Goal: Obtain resource: Obtain resource

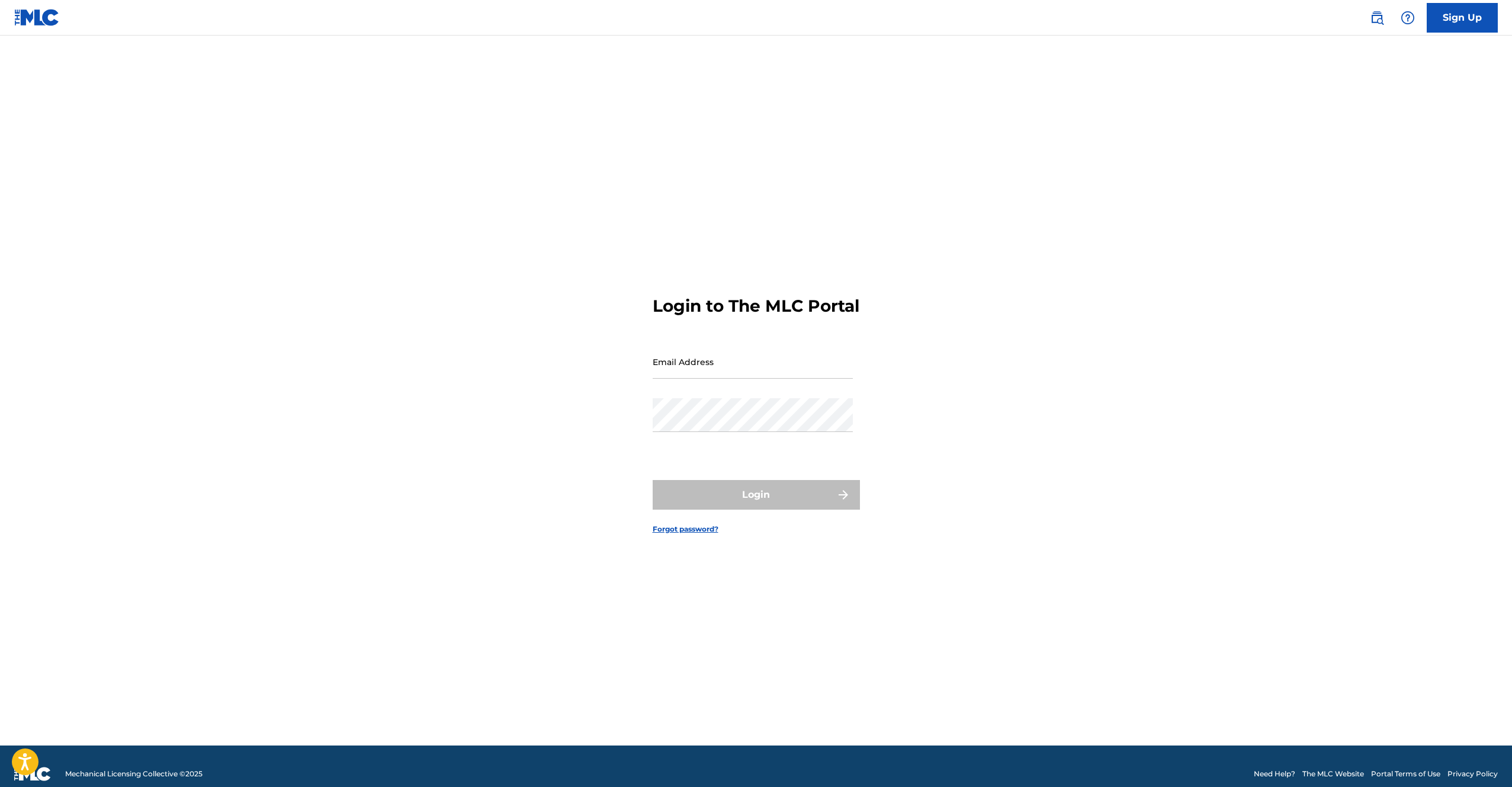
click at [759, 366] on input "Email Address" at bounding box center [753, 362] width 200 height 34
type input "[EMAIL_ADDRESS][DOMAIN_NAME]"
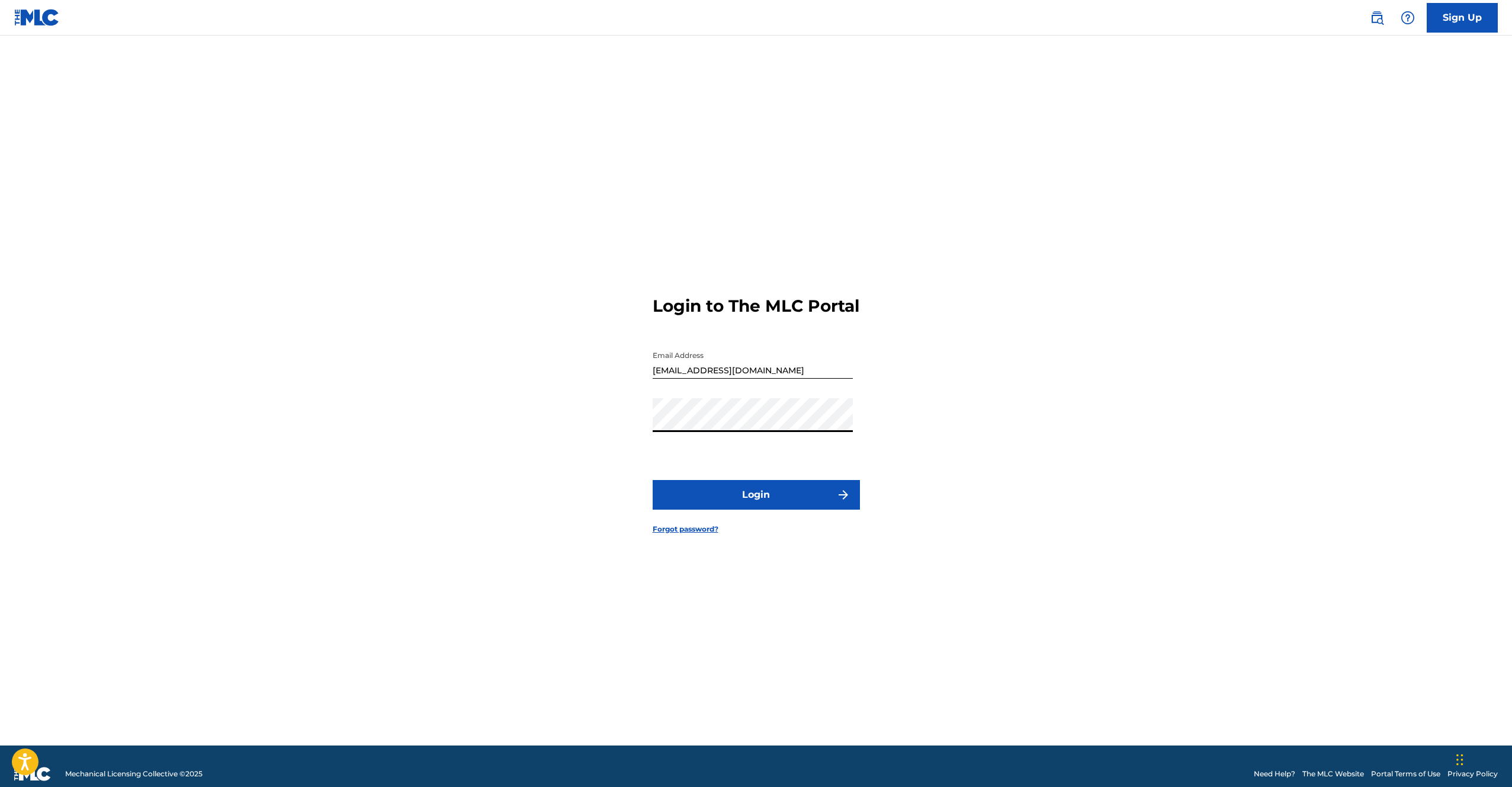
click at [652, 480] on button "Login" at bounding box center [756, 494] width 207 height 29
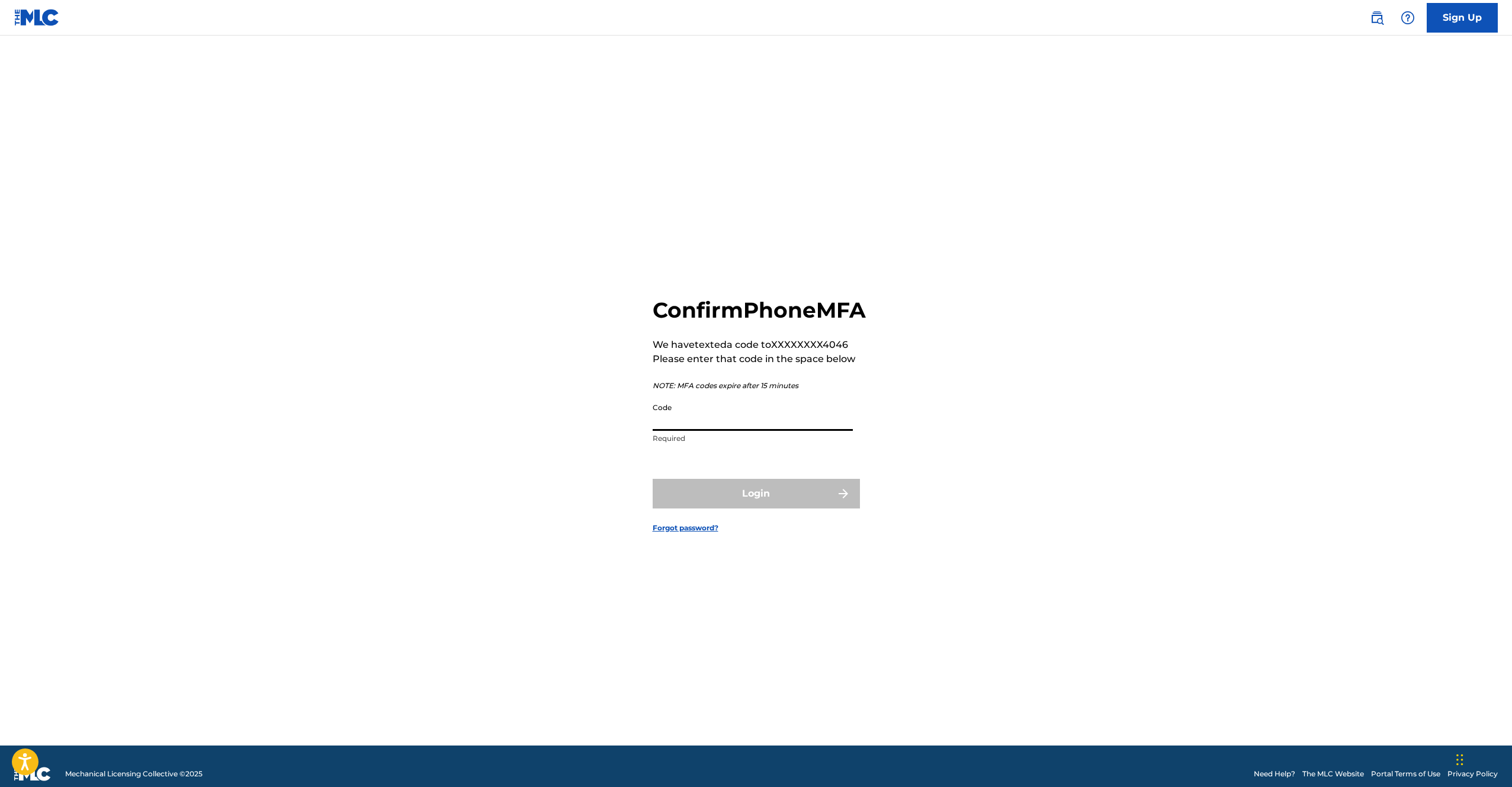
click at [734, 431] on input "Code" at bounding box center [753, 414] width 200 height 34
type input "140387"
click at [652, 479] on button "Login" at bounding box center [756, 494] width 207 height 29
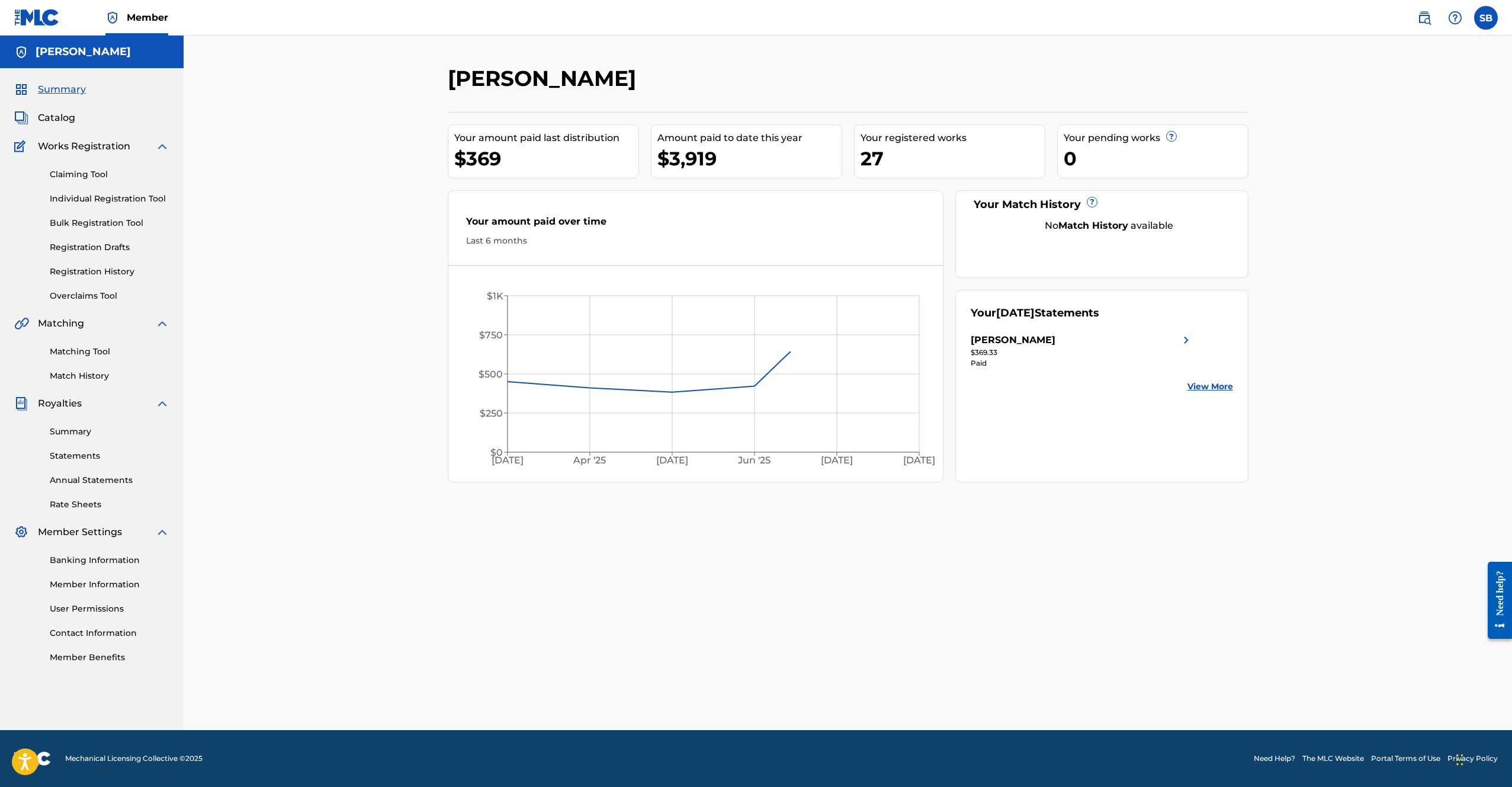
click at [343, 270] on div "SAMUEL BUCKLEY Your amount paid last distribution $369 Amount paid to date this…" at bounding box center [848, 383] width 1328 height 695
click at [79, 452] on link "Statements" at bounding box center [109, 456] width 119 height 12
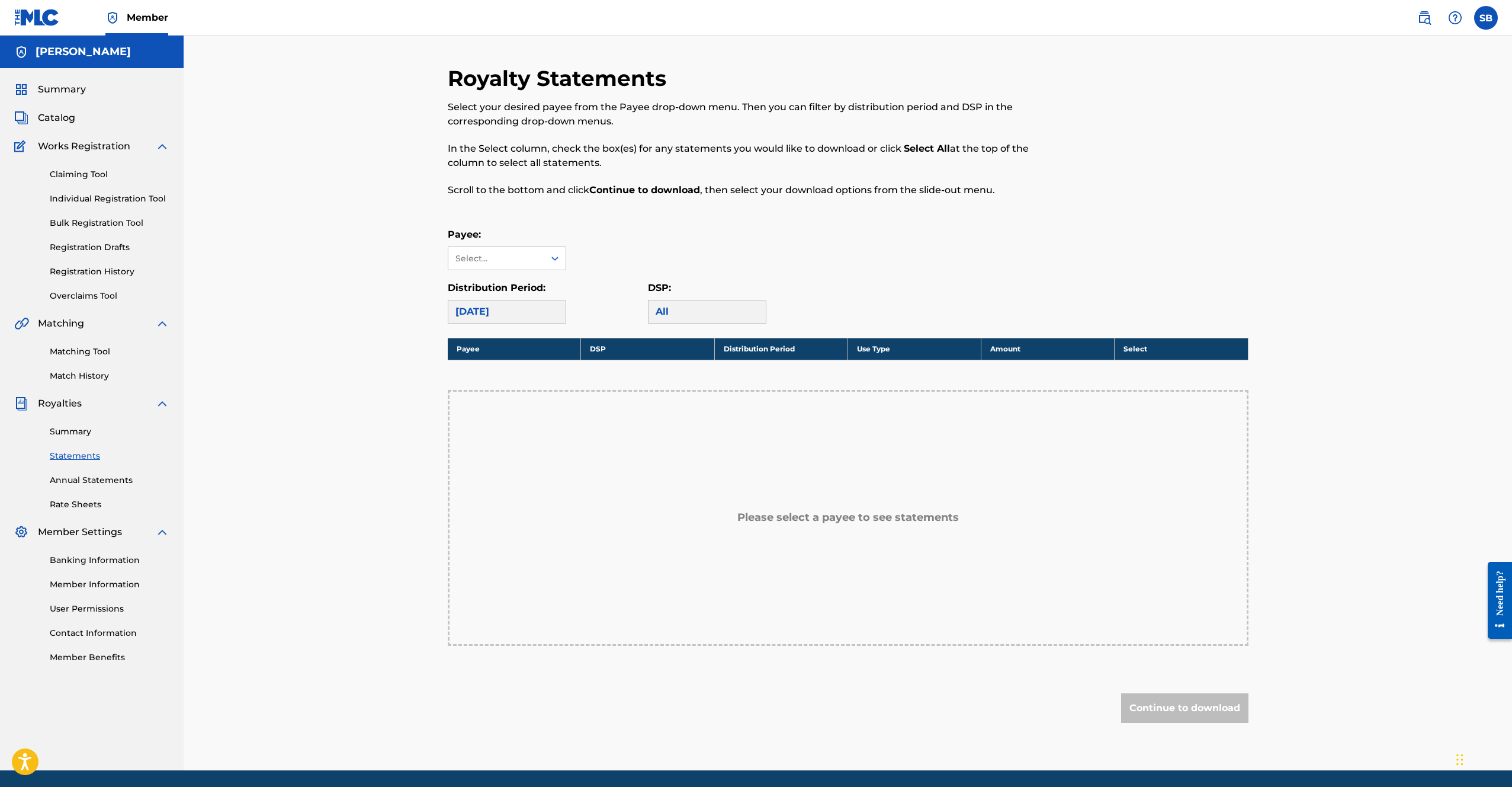
click at [504, 310] on div "[DATE]" at bounding box center [507, 311] width 119 height 24
drag, startPoint x: 580, startPoint y: 265, endPoint x: 540, endPoint y: 265, distance: 40.0
click at [578, 265] on div "Payee: Select..." at bounding box center [848, 248] width 801 height 43
click at [535, 265] on div "Select..." at bounding box center [496, 258] width 81 height 12
click at [535, 281] on div "[PERSON_NAME]" at bounding box center [507, 285] width 117 height 29
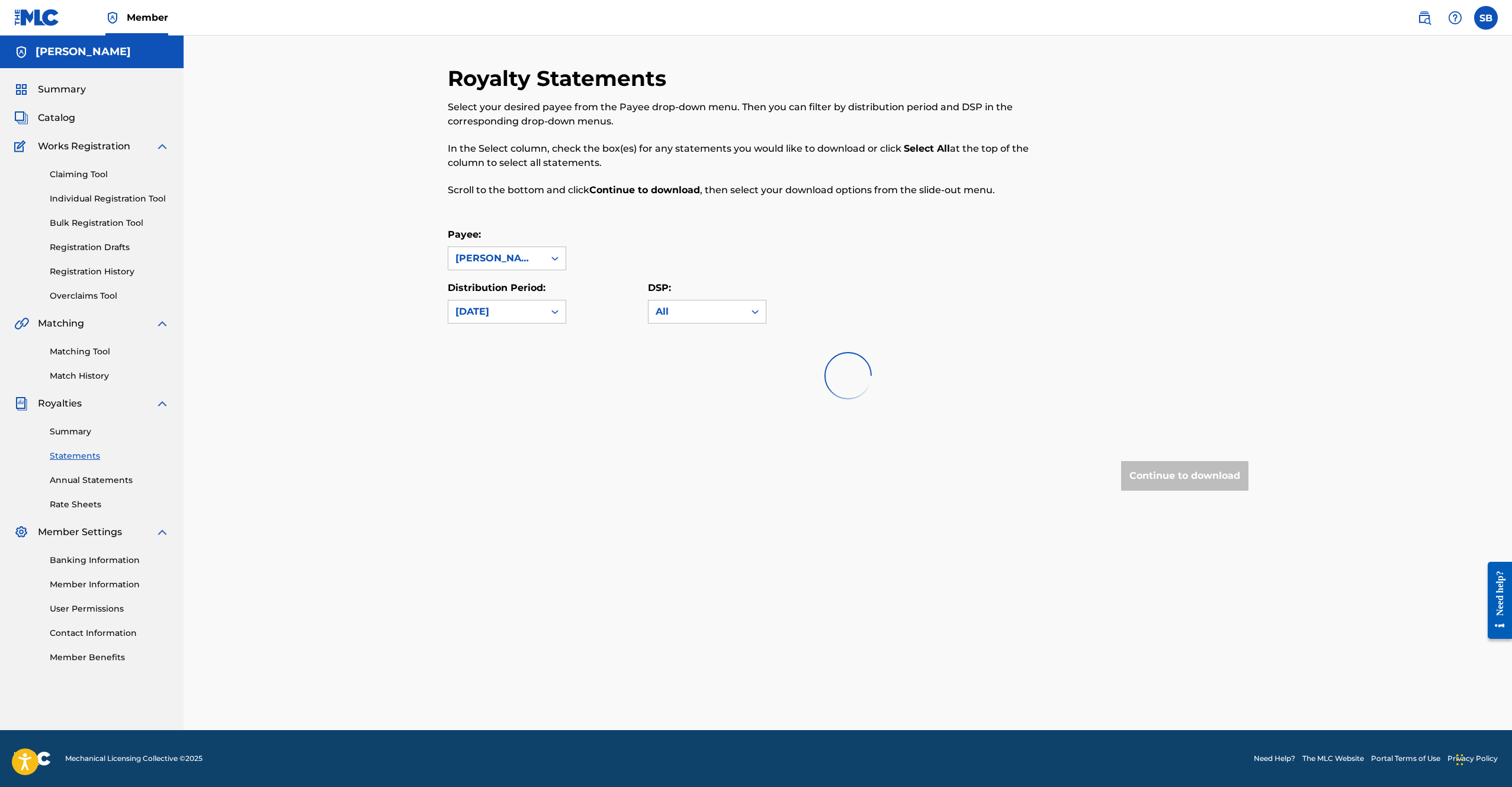
click at [702, 257] on div "Payee: option SAMUEL BUCKLEY, selected. SAMUEL BUCKLEY" at bounding box center [848, 248] width 801 height 43
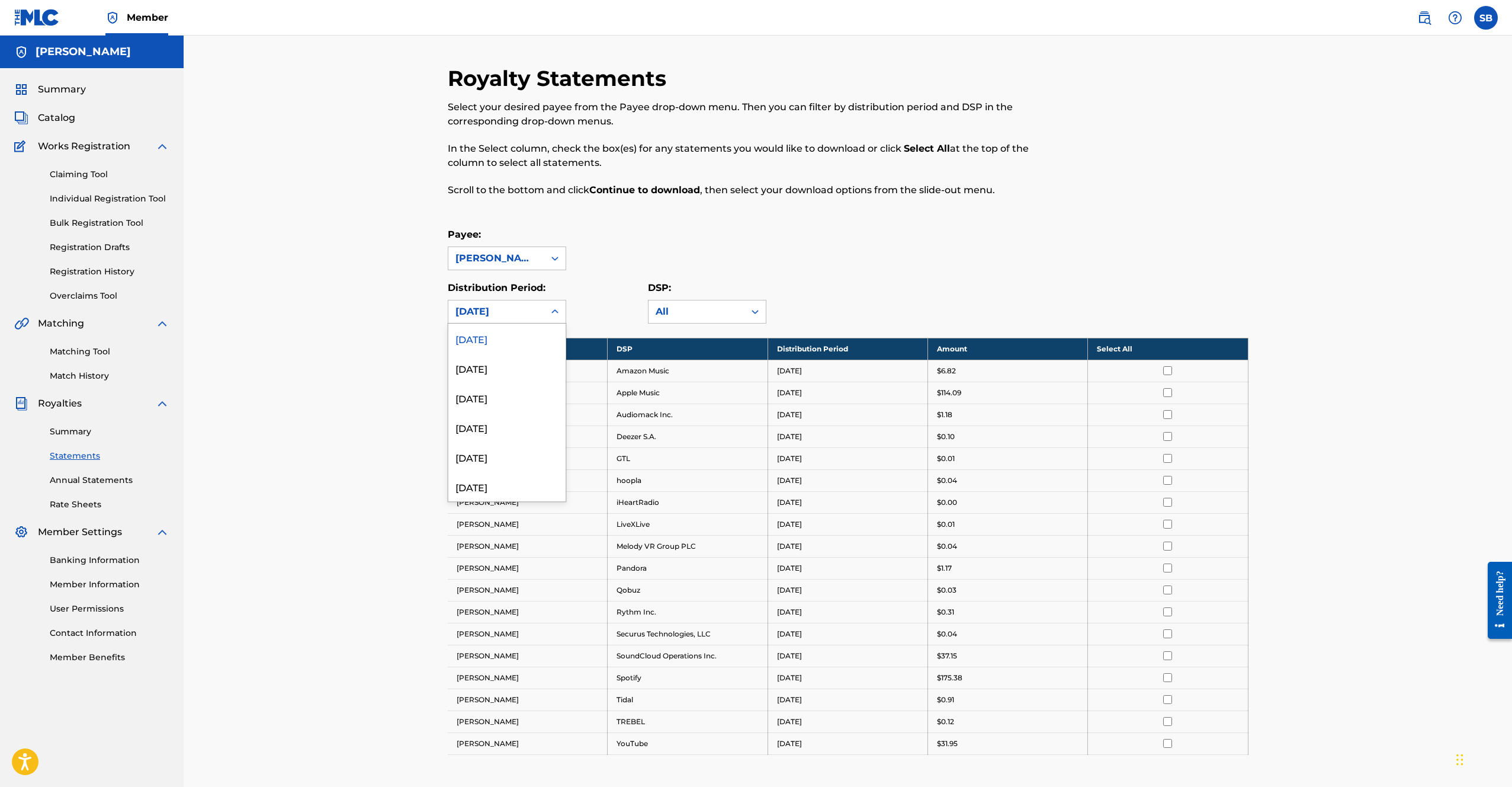
click at [520, 306] on div "[DATE]" at bounding box center [496, 311] width 81 height 14
click at [497, 372] on div "[DATE]" at bounding box center [507, 368] width 117 height 29
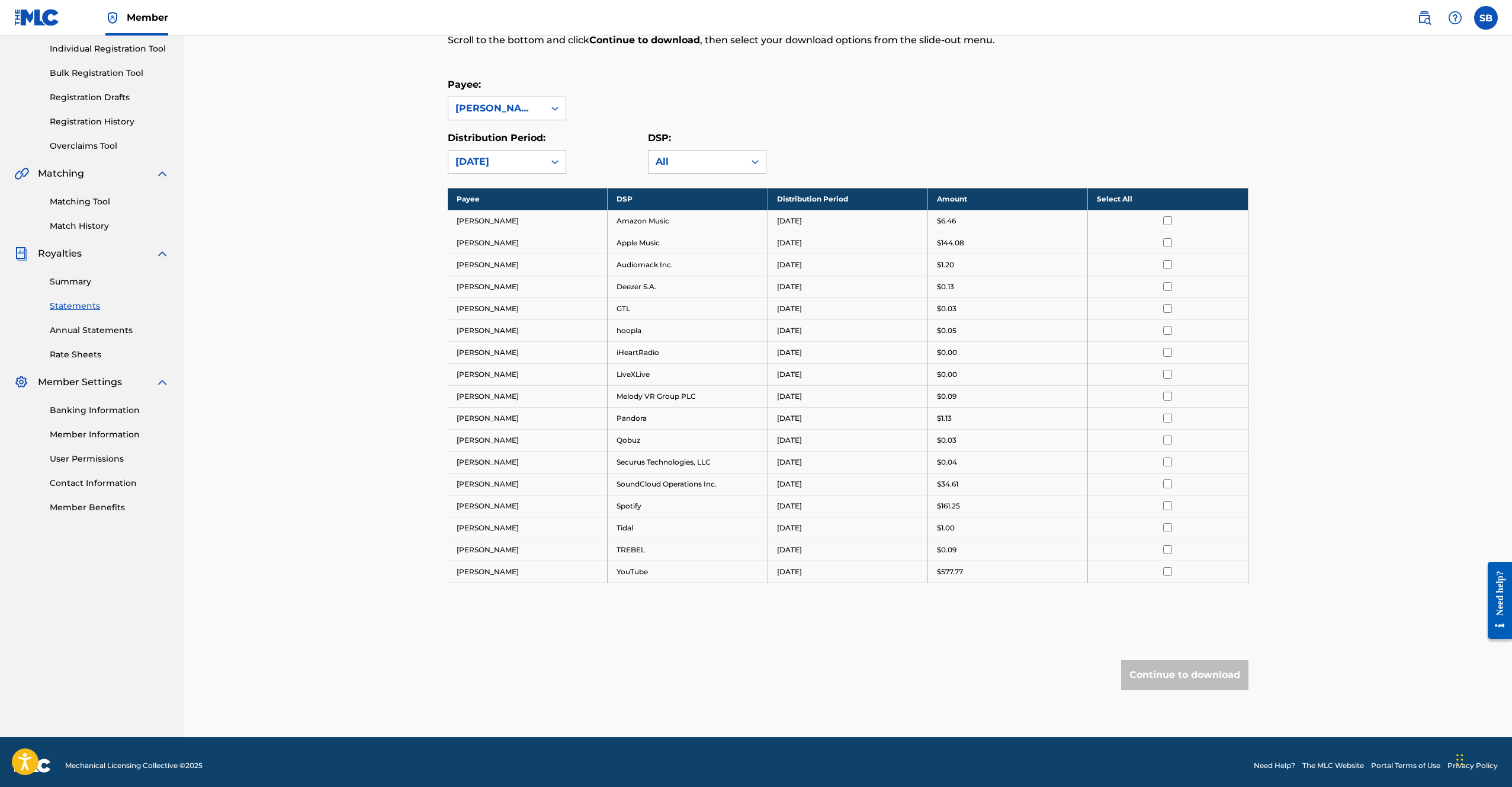
scroll to position [157, 0]
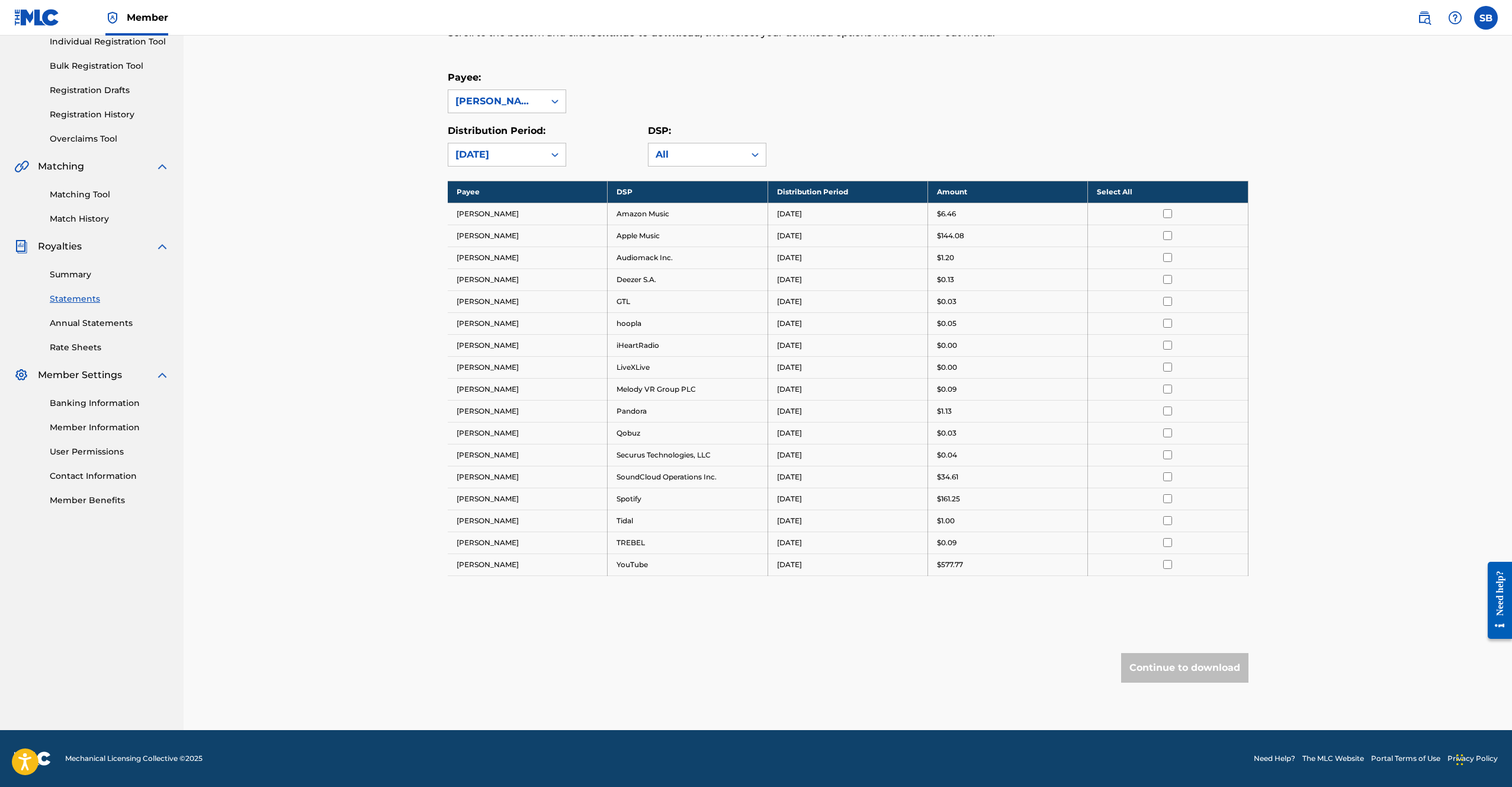
click at [1163, 196] on th "Select All" at bounding box center [1168, 192] width 160 height 22
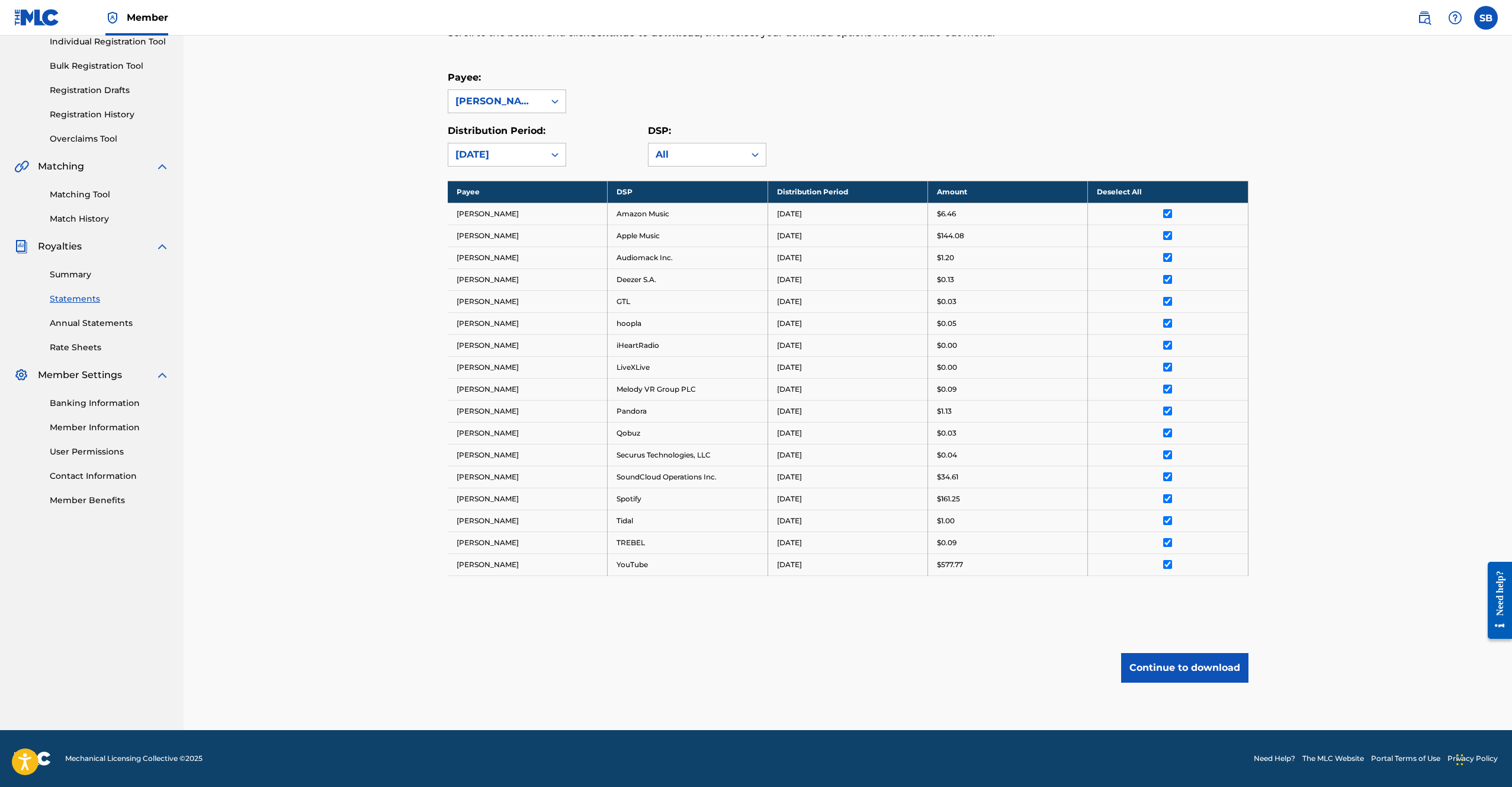
click at [1168, 676] on button "Continue to download" at bounding box center [1185, 667] width 127 height 29
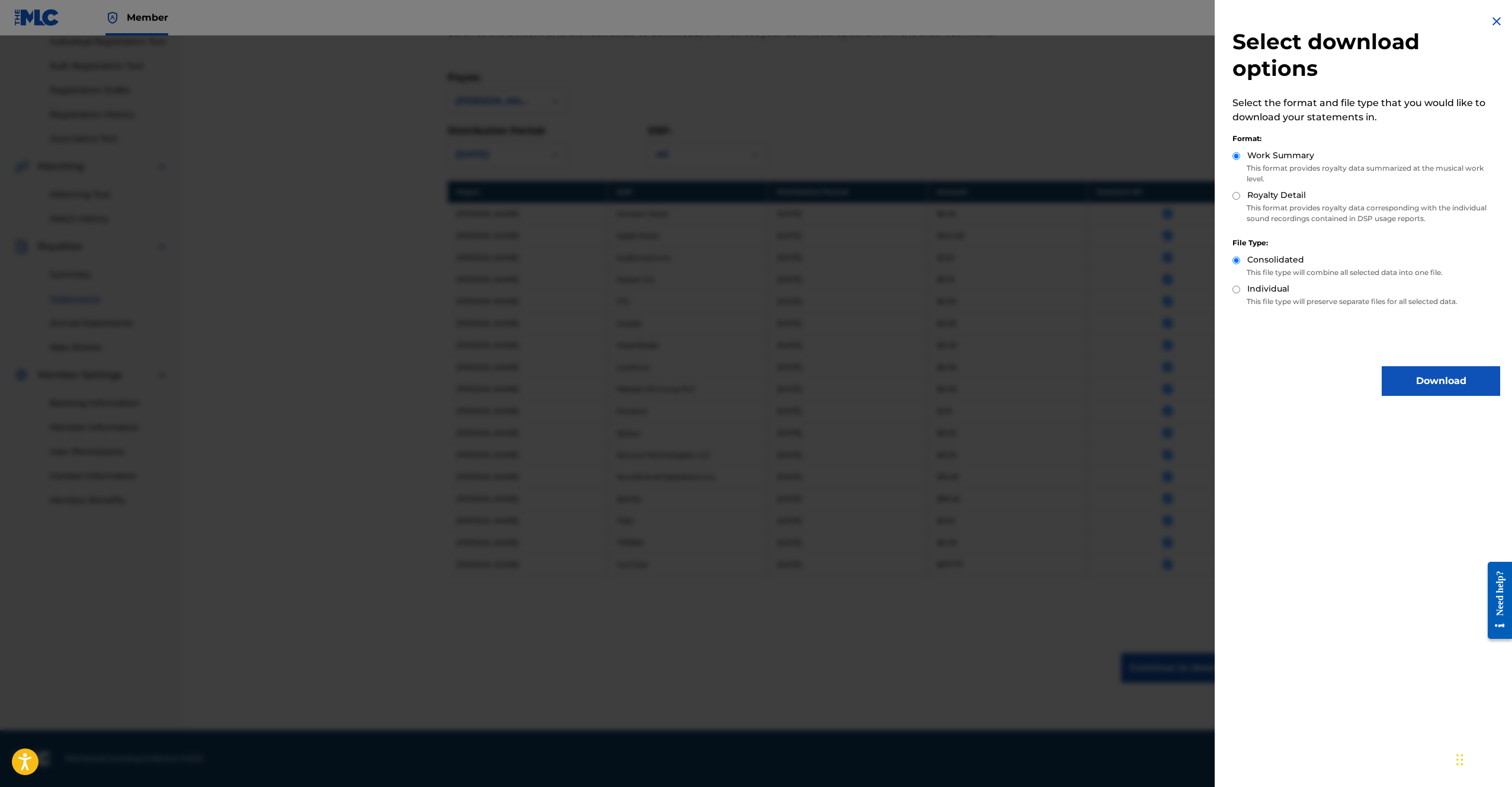
click at [1238, 195] on input "Royalty Detail" at bounding box center [1237, 196] width 8 height 8
radio input "true"
click at [1424, 379] on button "Download" at bounding box center [1441, 381] width 119 height 29
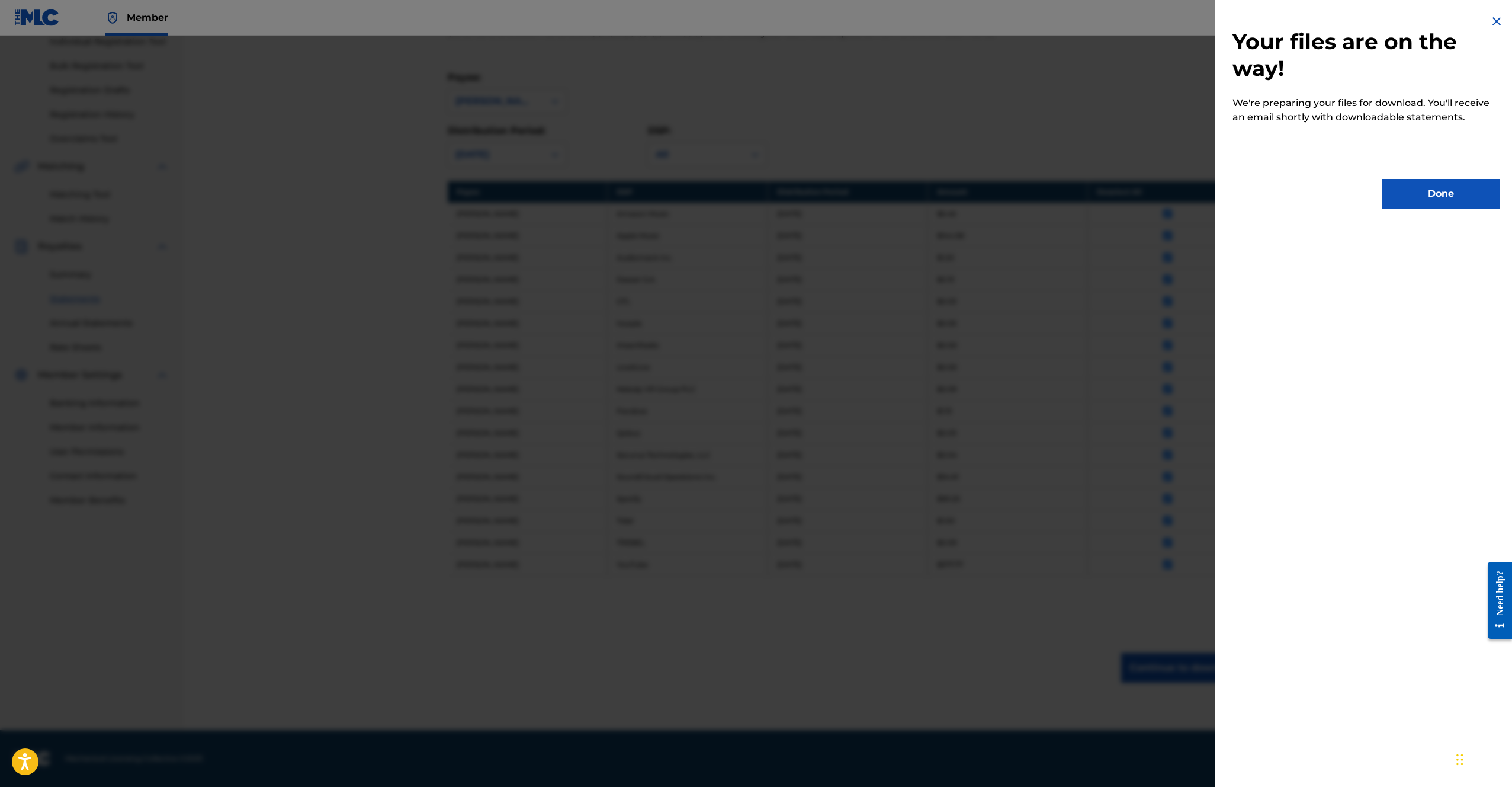
click at [1446, 210] on div "Your files are on the way! We're preparing your files for download. You'll rece…" at bounding box center [1366, 111] width 303 height 223
click at [1445, 203] on button "Done" at bounding box center [1441, 194] width 119 height 29
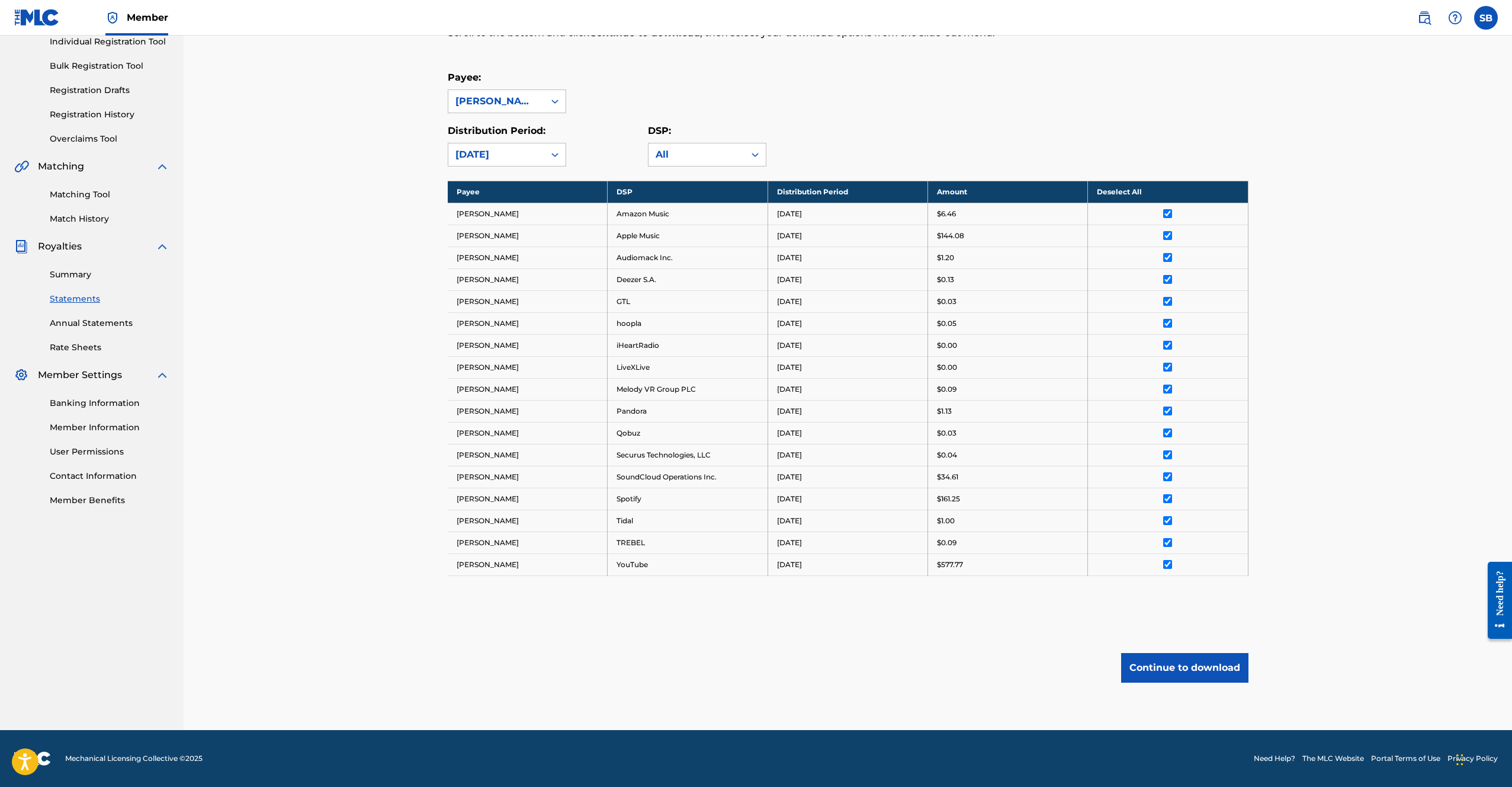
click at [856, 96] on div "Payee: SAMUEL BUCKLEY" at bounding box center [848, 92] width 801 height 43
click at [521, 144] on div "[DATE]" at bounding box center [497, 154] width 96 height 23
click at [520, 184] on div "[DATE]" at bounding box center [507, 182] width 117 height 29
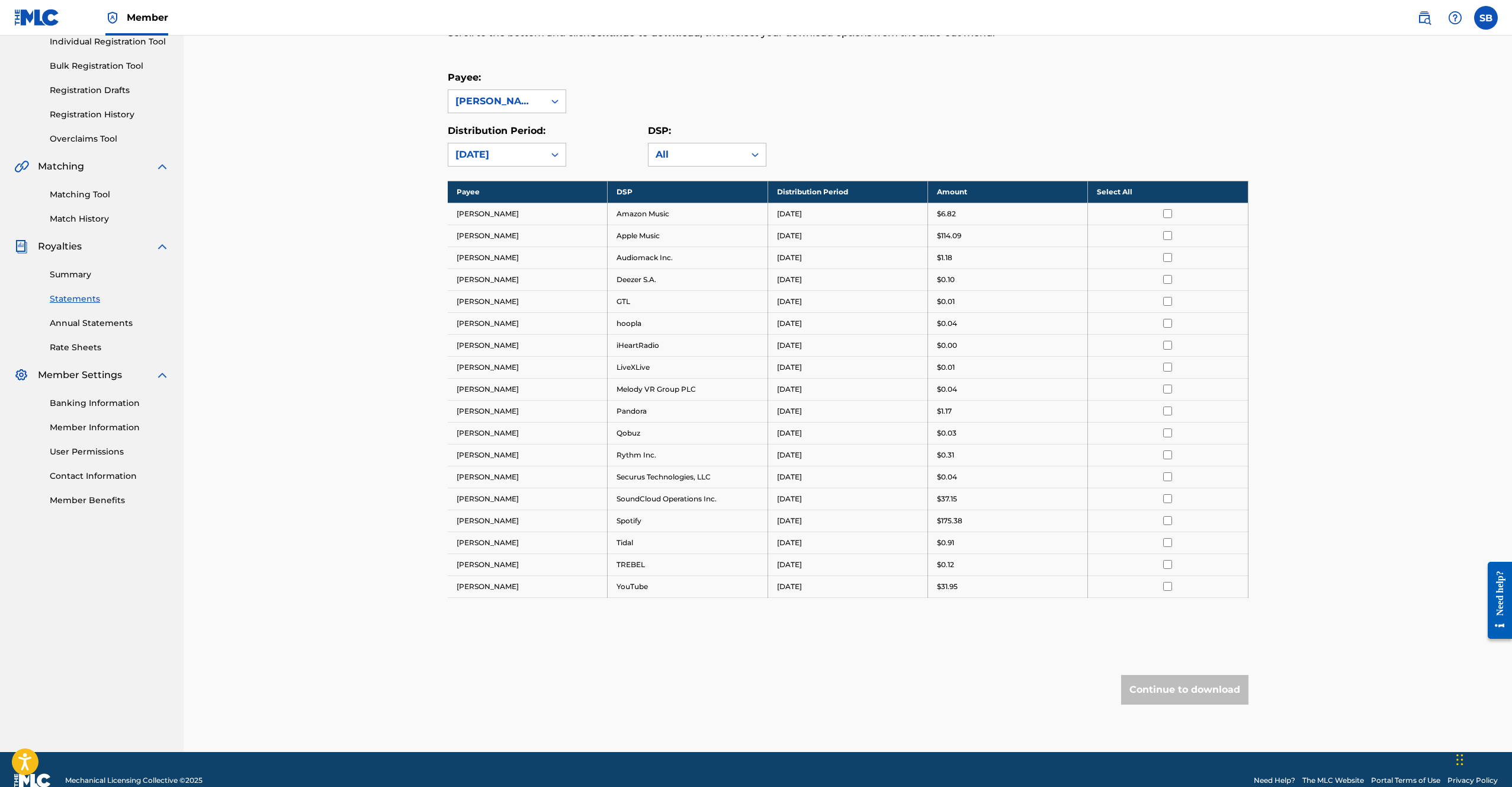
click at [1155, 196] on th "Select All" at bounding box center [1168, 192] width 160 height 22
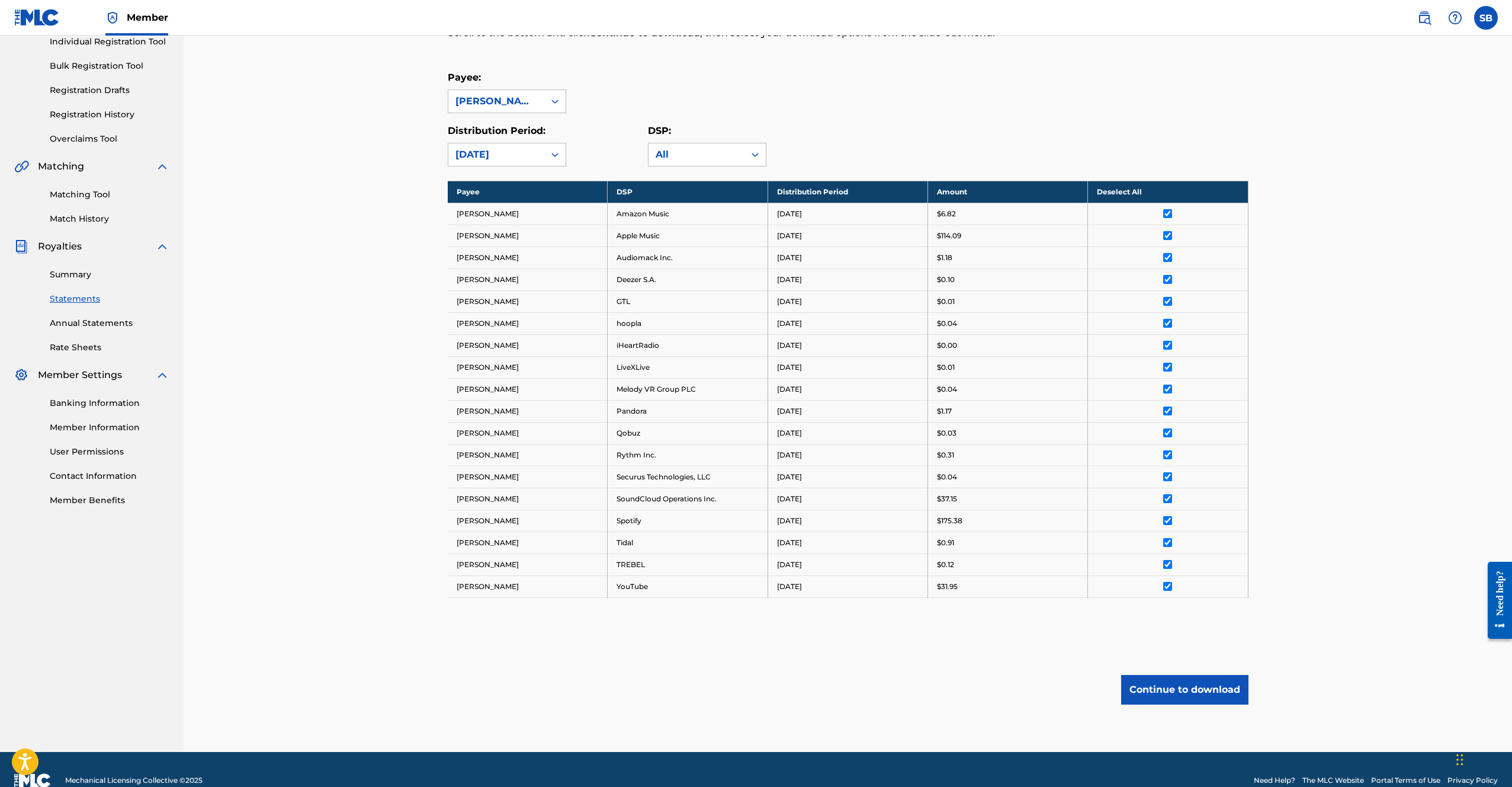
click at [1211, 679] on button "Continue to download" at bounding box center [1185, 690] width 127 height 29
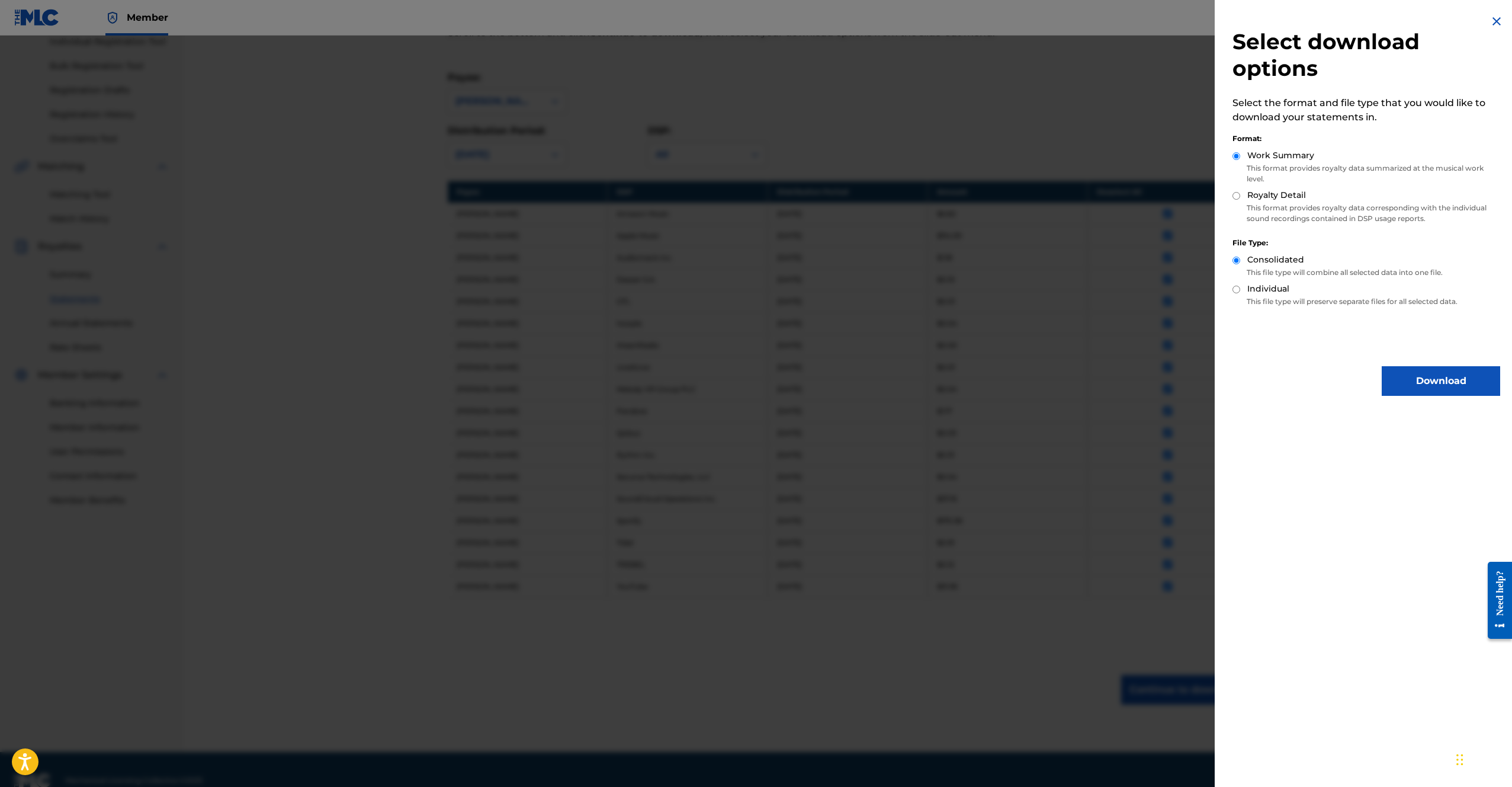
click at [1237, 192] on input "Royalty Detail" at bounding box center [1237, 196] width 8 height 8
radio input "true"
click at [1430, 377] on button "Download" at bounding box center [1441, 381] width 119 height 29
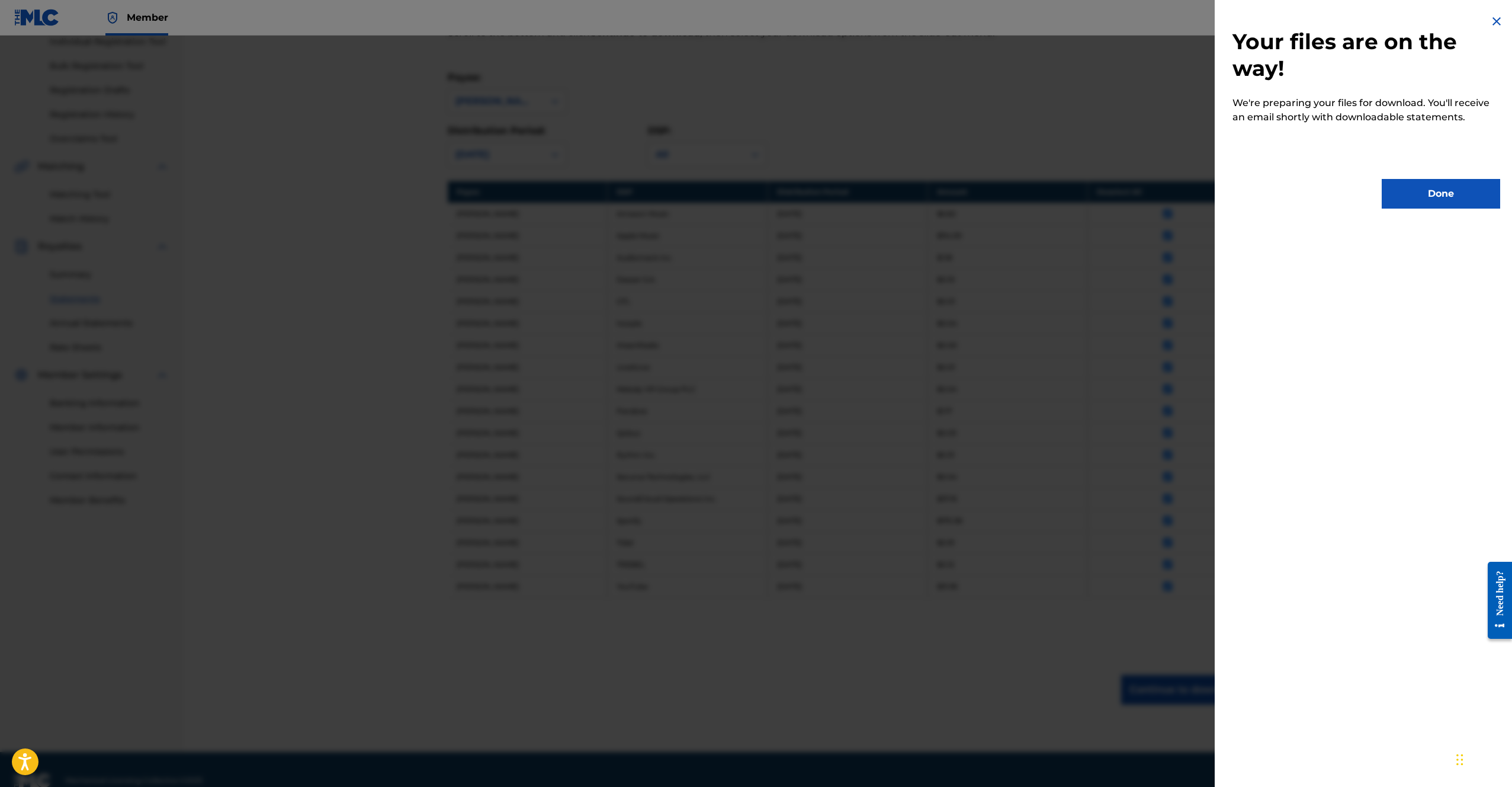
click at [1383, 199] on button "Done" at bounding box center [1441, 194] width 119 height 29
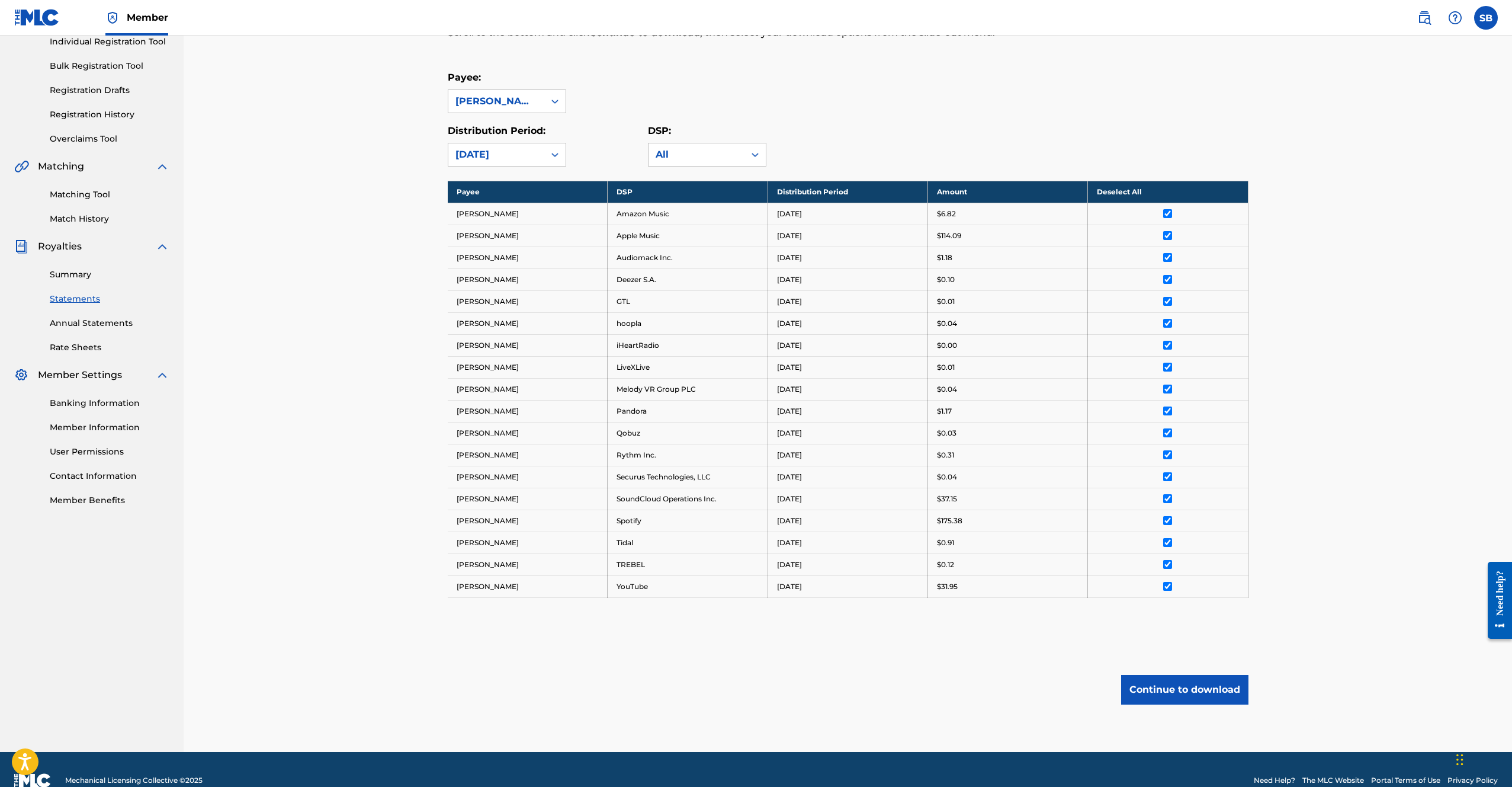
click at [1174, 98] on div "Payee: SAMUEL BUCKLEY" at bounding box center [848, 92] width 801 height 43
click at [1099, 124] on div "Distribution Period: August 2025 DSP: All" at bounding box center [848, 145] width 801 height 43
click at [1136, 193] on th "Deselect All" at bounding box center [1168, 192] width 160 height 22
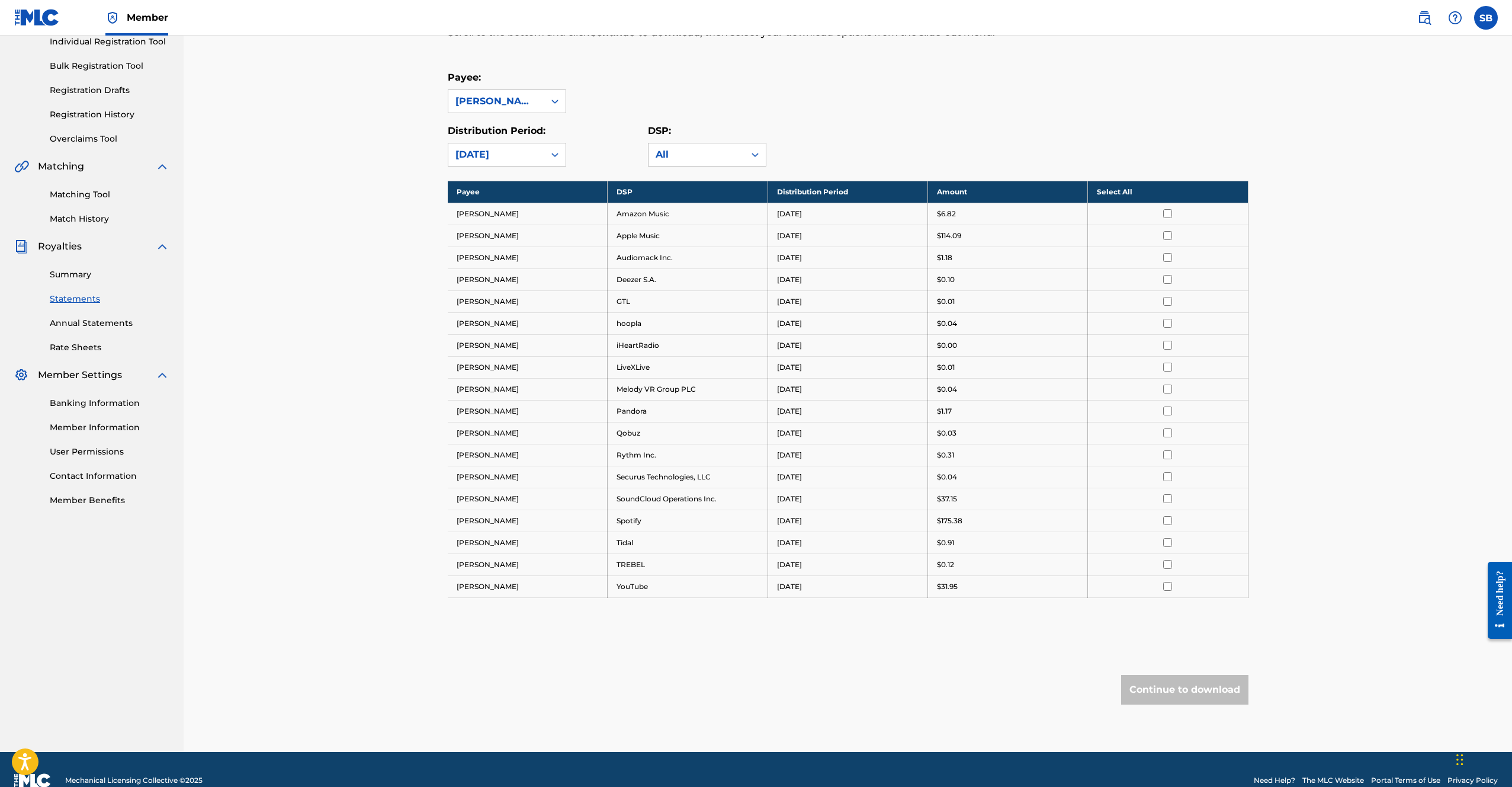
click at [1164, 154] on div "Distribution Period: August 2025 DSP: All" at bounding box center [848, 145] width 801 height 43
click at [1244, 122] on div "Payee: SAMUEL BUCKLEY Distribution Period: August 2025 DSP: All" at bounding box center [848, 119] width 801 height 96
click at [541, 160] on div "[DATE]" at bounding box center [497, 154] width 96 height 23
click at [505, 210] on div "[DATE]" at bounding box center [507, 211] width 117 height 29
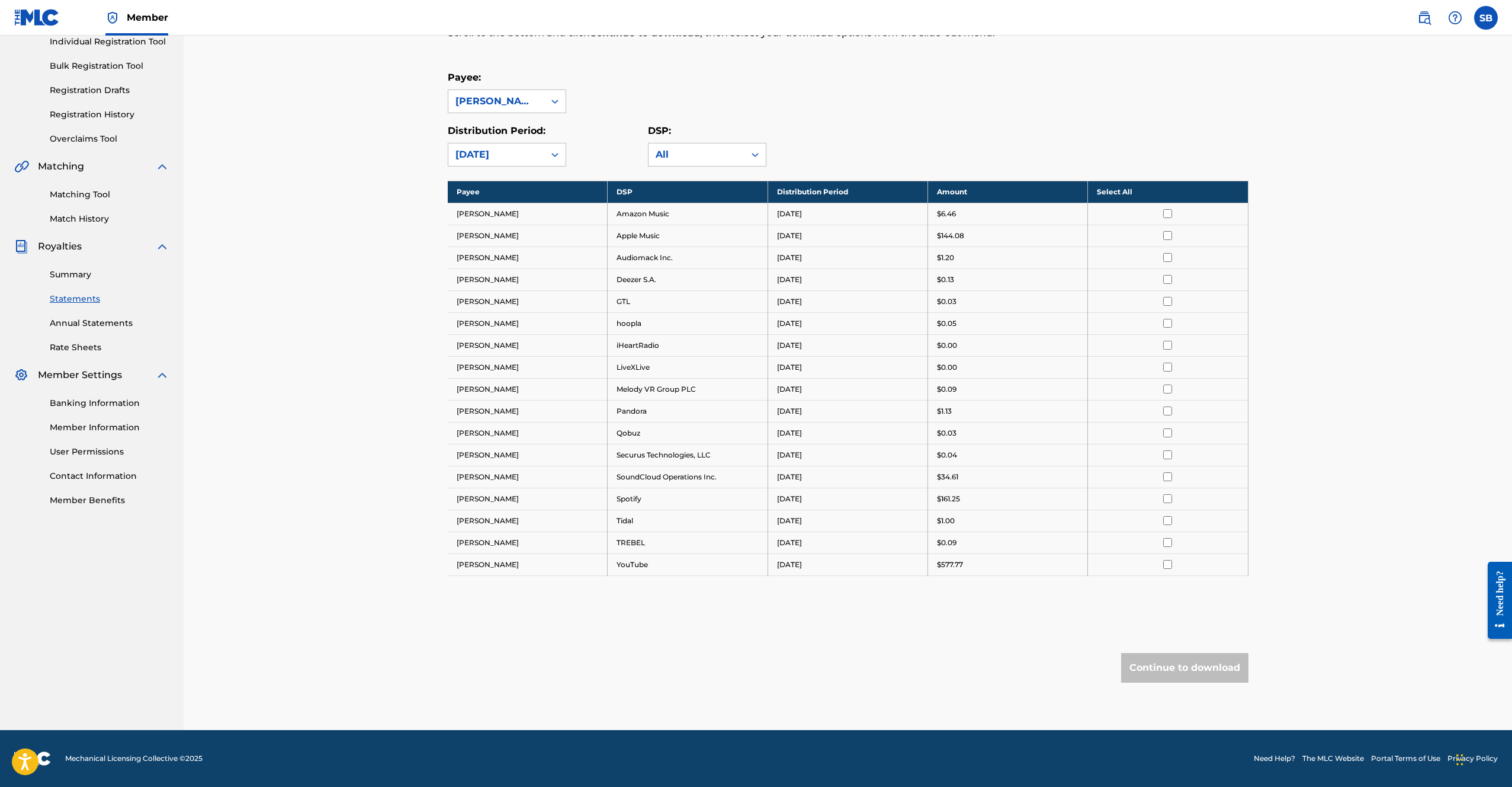
click at [1200, 192] on th "Select All" at bounding box center [1168, 192] width 160 height 22
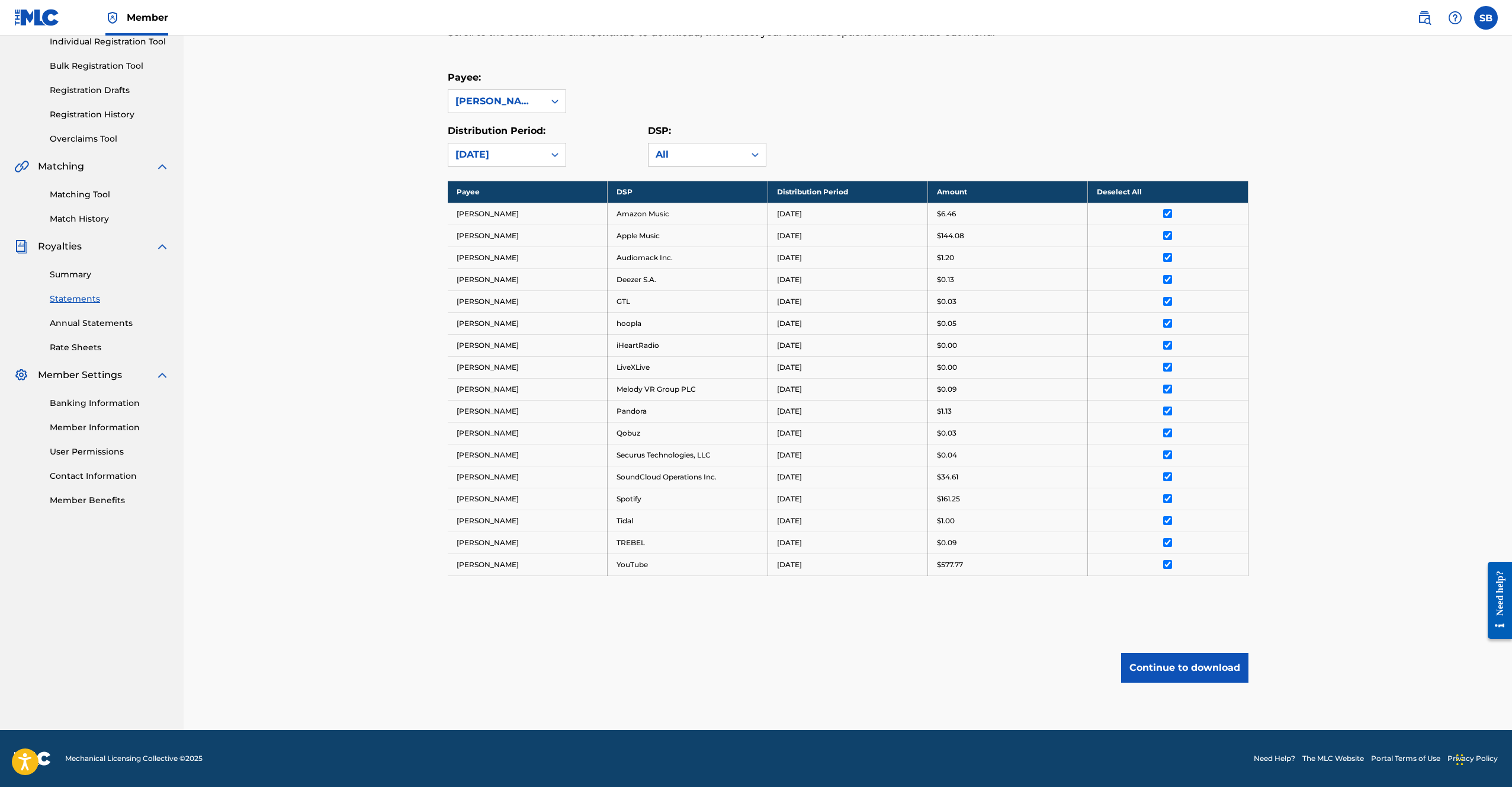
click at [1181, 653] on button "Continue to download" at bounding box center [1185, 667] width 127 height 29
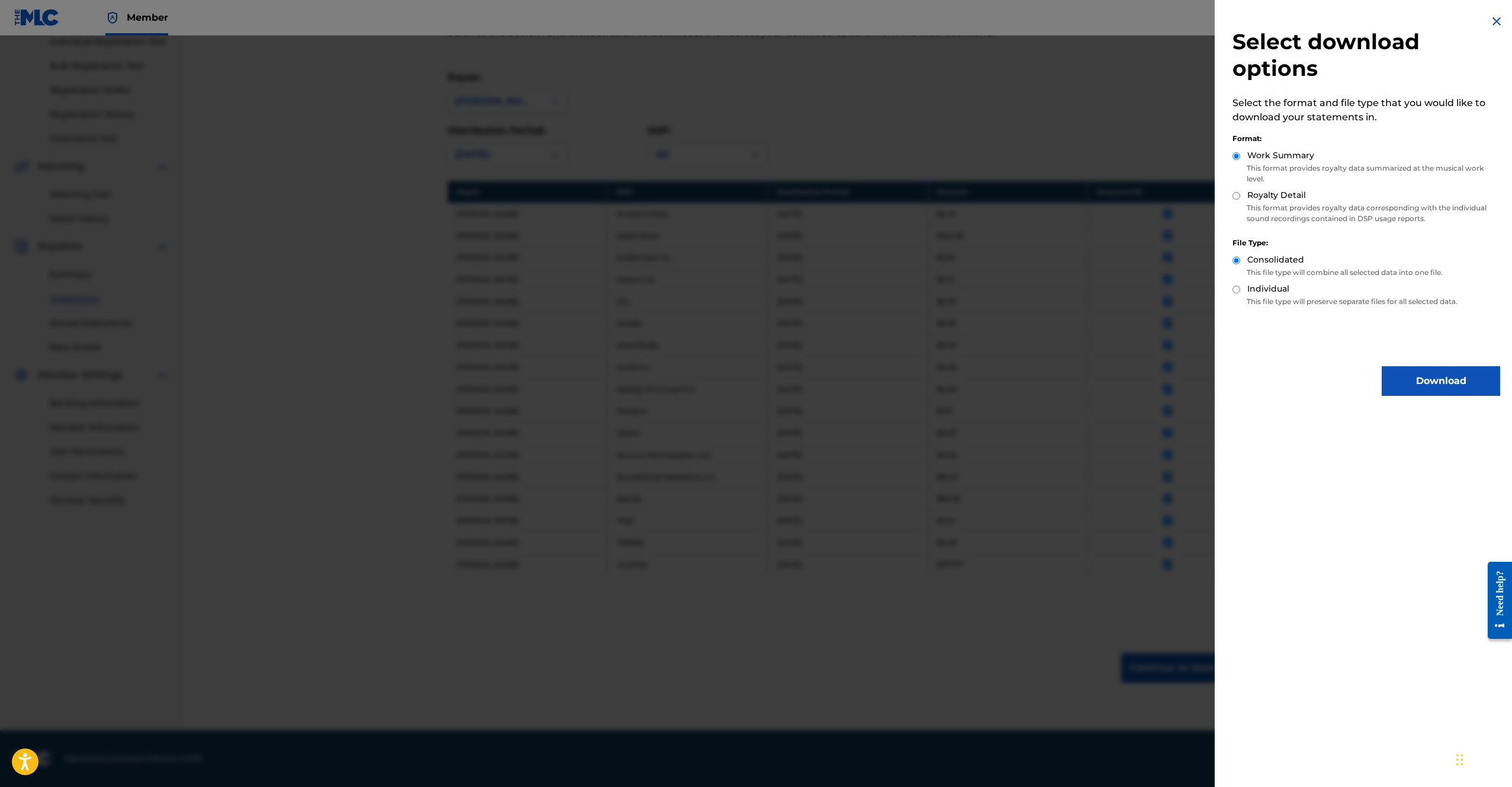
click at [1423, 375] on button "Download" at bounding box center [1441, 381] width 119 height 29
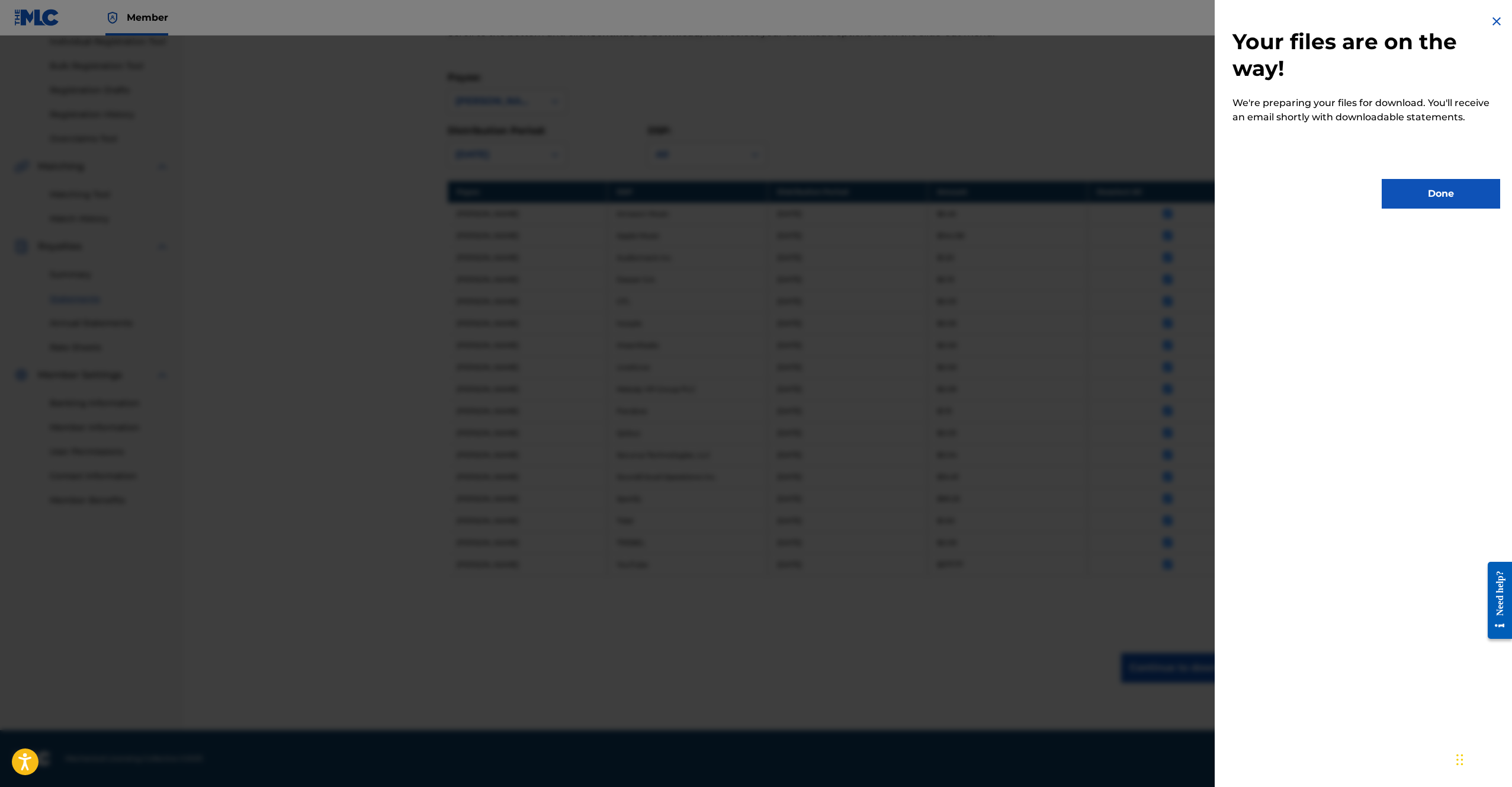
click at [1444, 199] on button "Done" at bounding box center [1441, 194] width 119 height 29
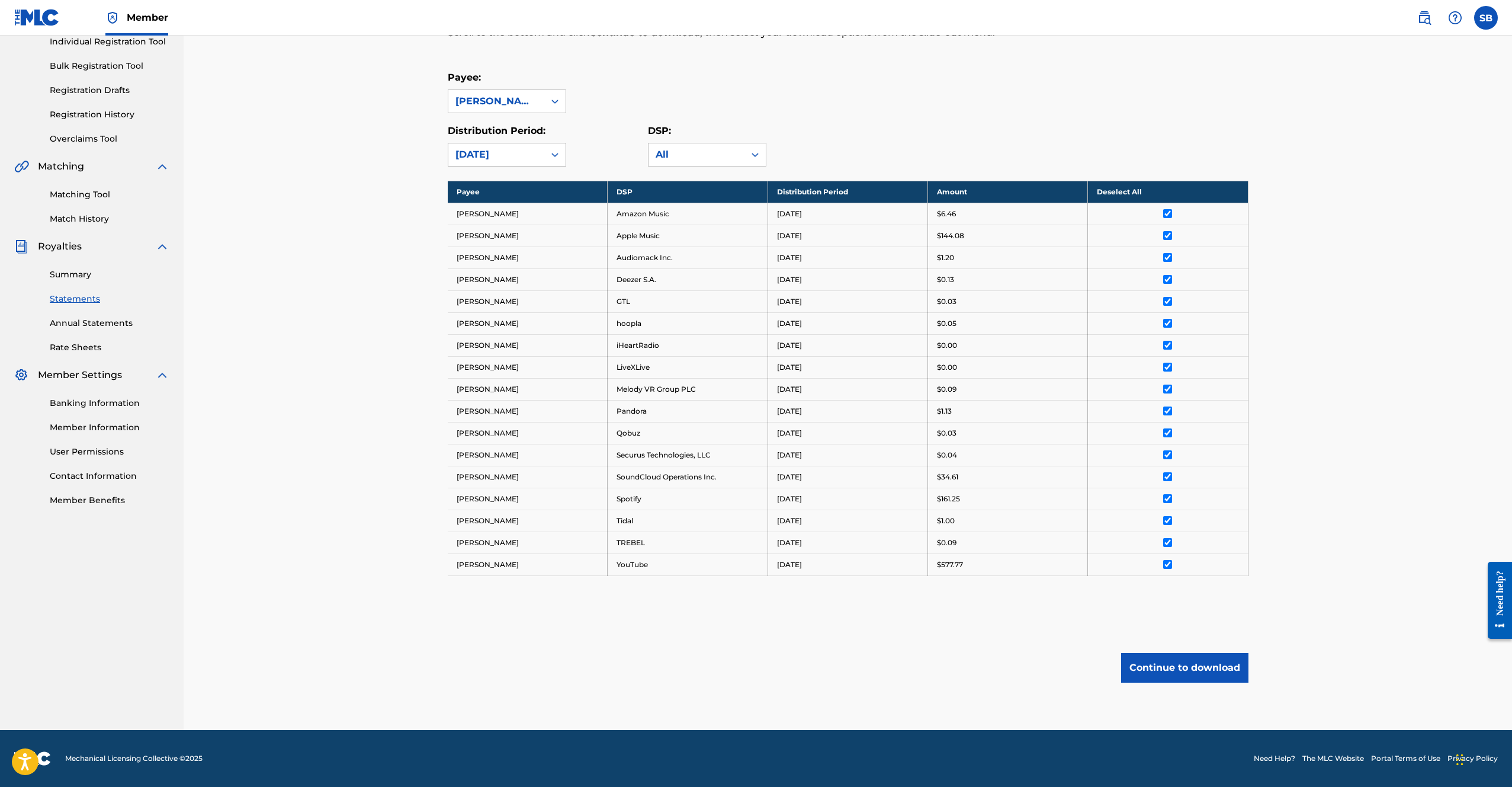
click at [514, 161] on div "[DATE]" at bounding box center [497, 154] width 96 height 23
click at [494, 186] on div "[DATE]" at bounding box center [507, 182] width 117 height 29
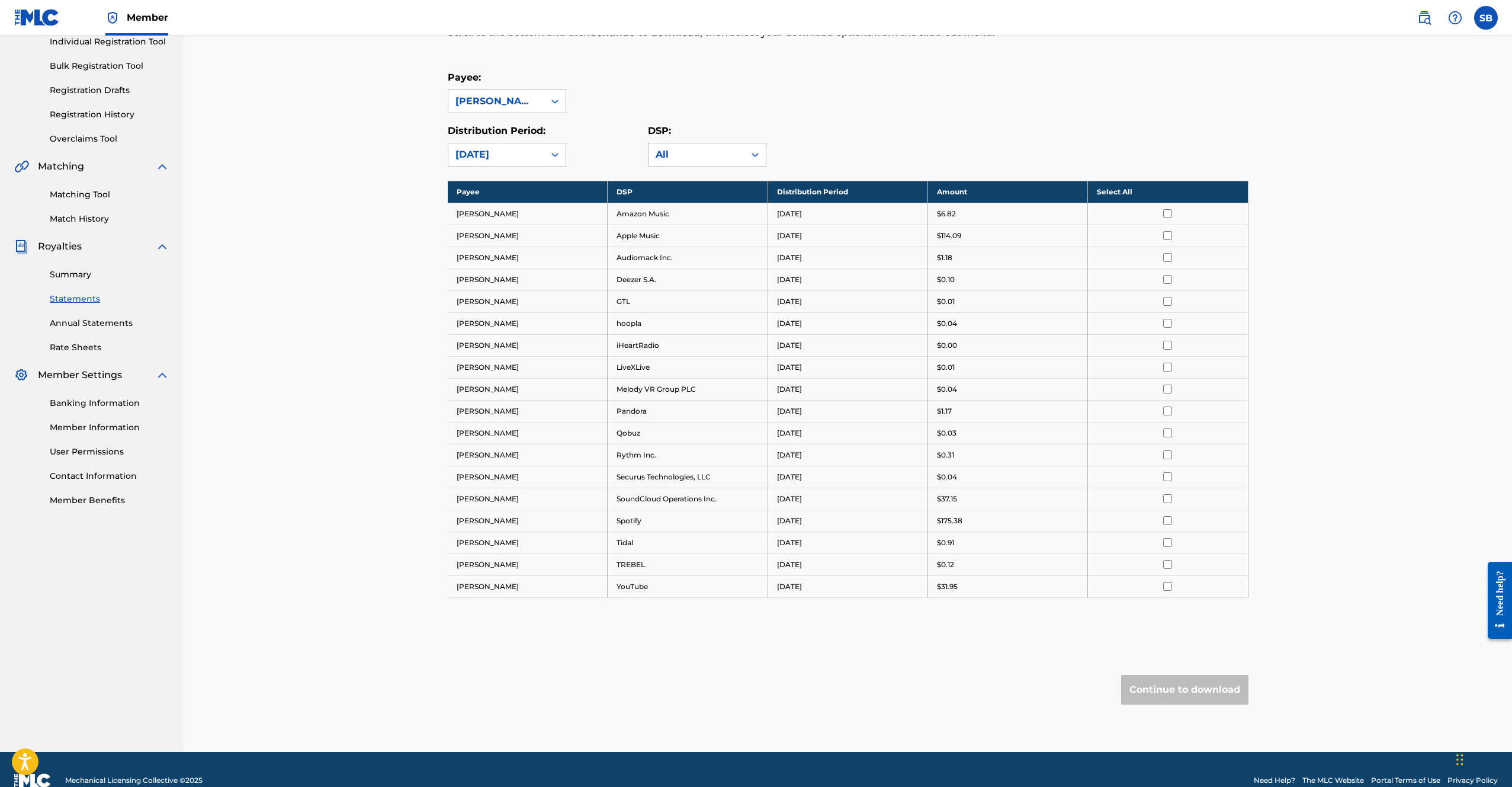
click at [1140, 194] on th "Select All" at bounding box center [1168, 192] width 160 height 22
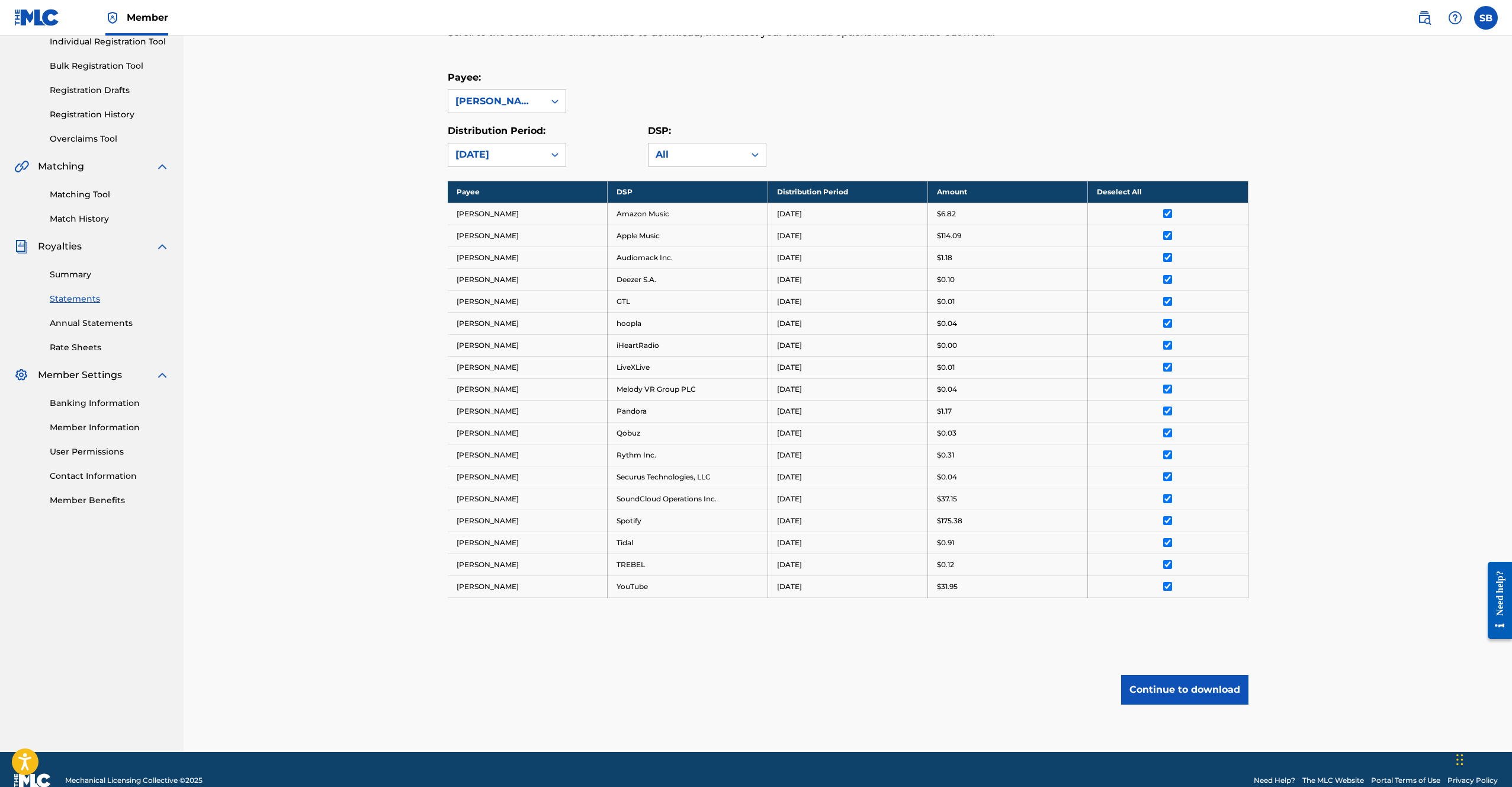
click at [1221, 692] on button "Continue to download" at bounding box center [1185, 690] width 127 height 29
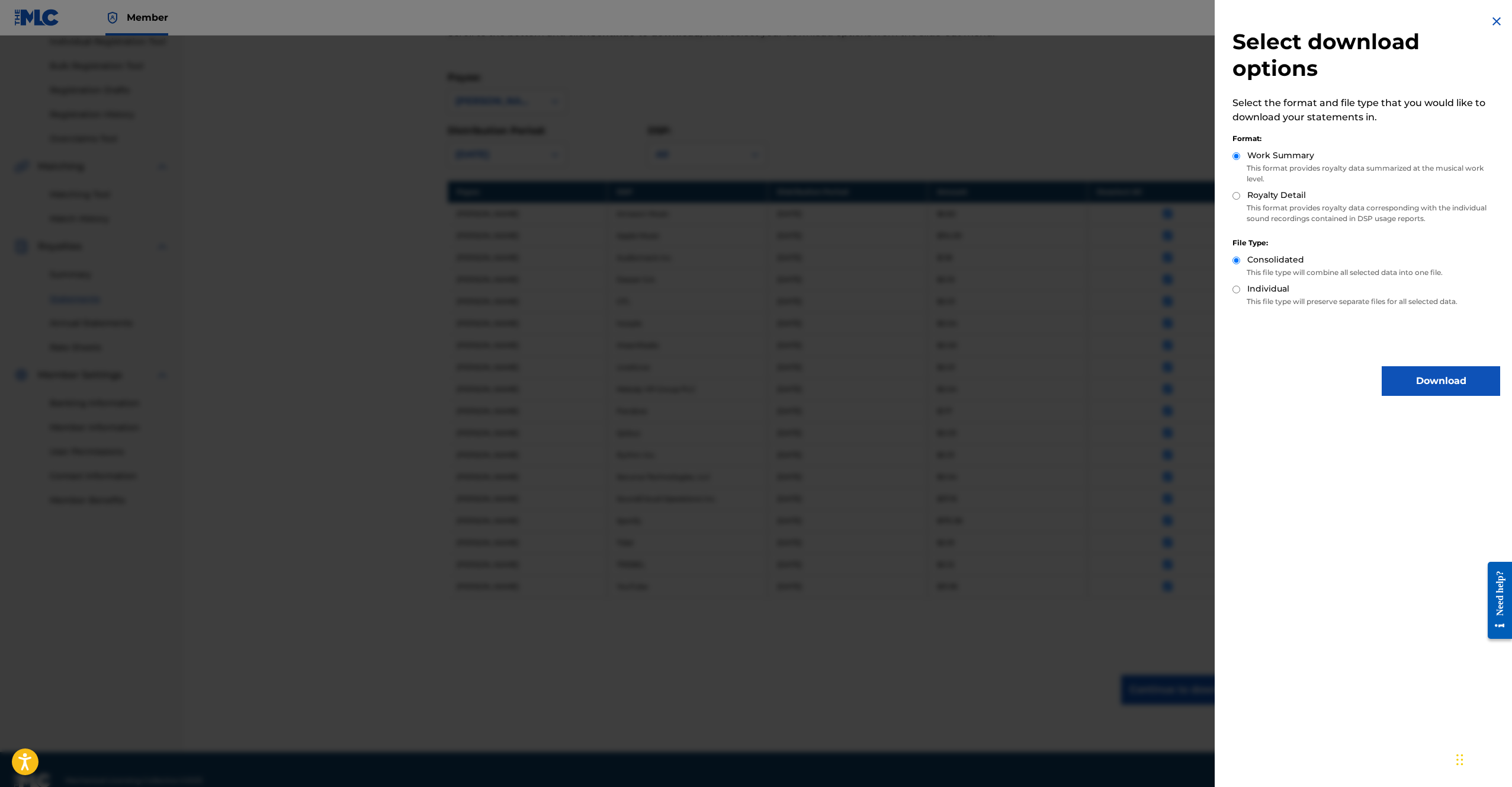
click at [1438, 377] on button "Download" at bounding box center [1441, 381] width 119 height 29
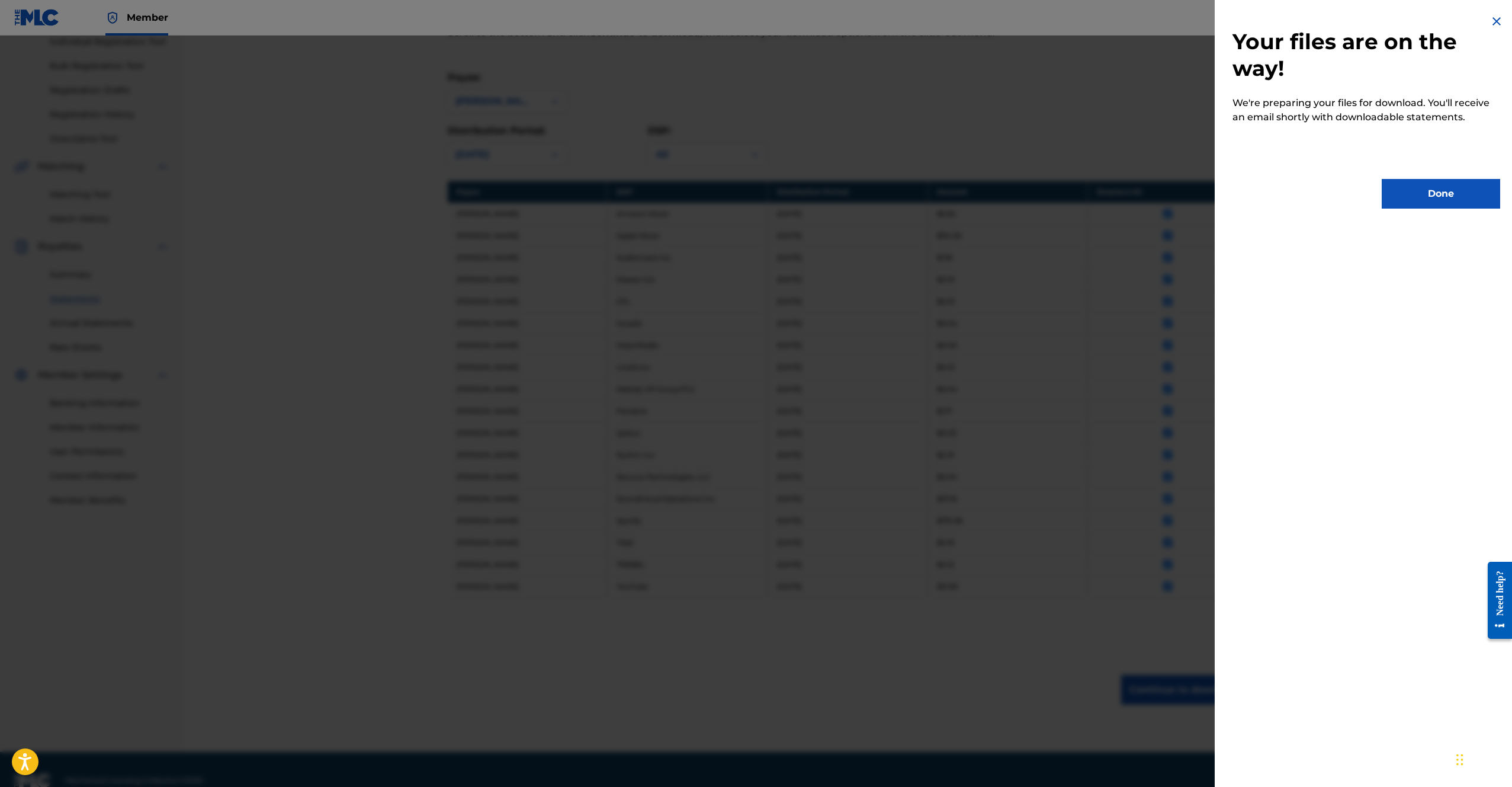
click at [1454, 189] on button "Done" at bounding box center [1441, 194] width 119 height 29
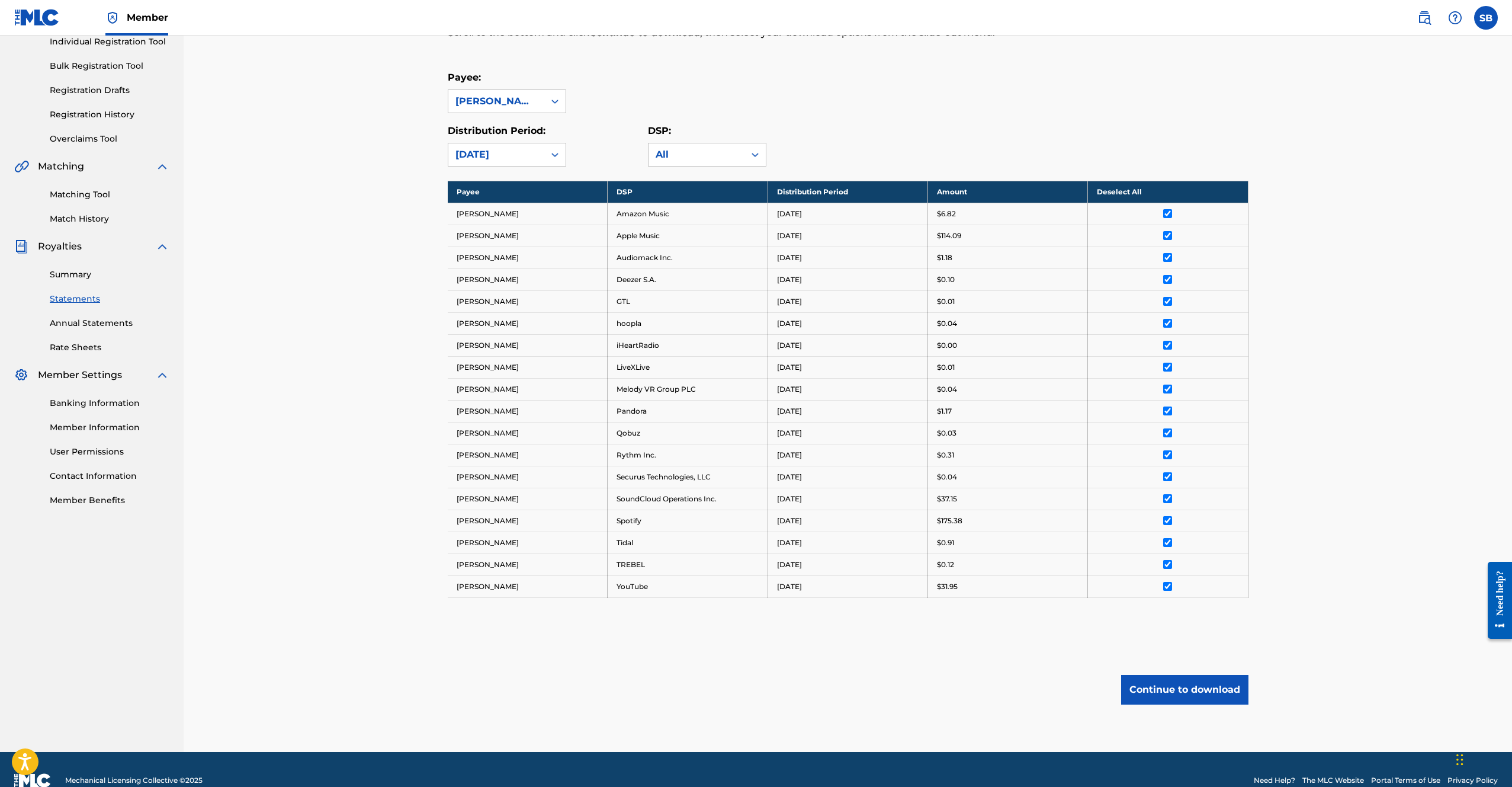
drag, startPoint x: 376, startPoint y: 168, endPoint x: 399, endPoint y: 158, distance: 25.1
click at [379, 166] on div "Royalty Statements Select your desired payee from the Payee drop-down menu. The…" at bounding box center [848, 314] width 1328 height 873
click at [683, 153] on div "All" at bounding box center [696, 154] width 81 height 14
click at [687, 151] on div "All" at bounding box center [696, 154] width 81 height 14
click at [699, 108] on div "Payee: SAMUEL BUCKLEY" at bounding box center [848, 92] width 801 height 43
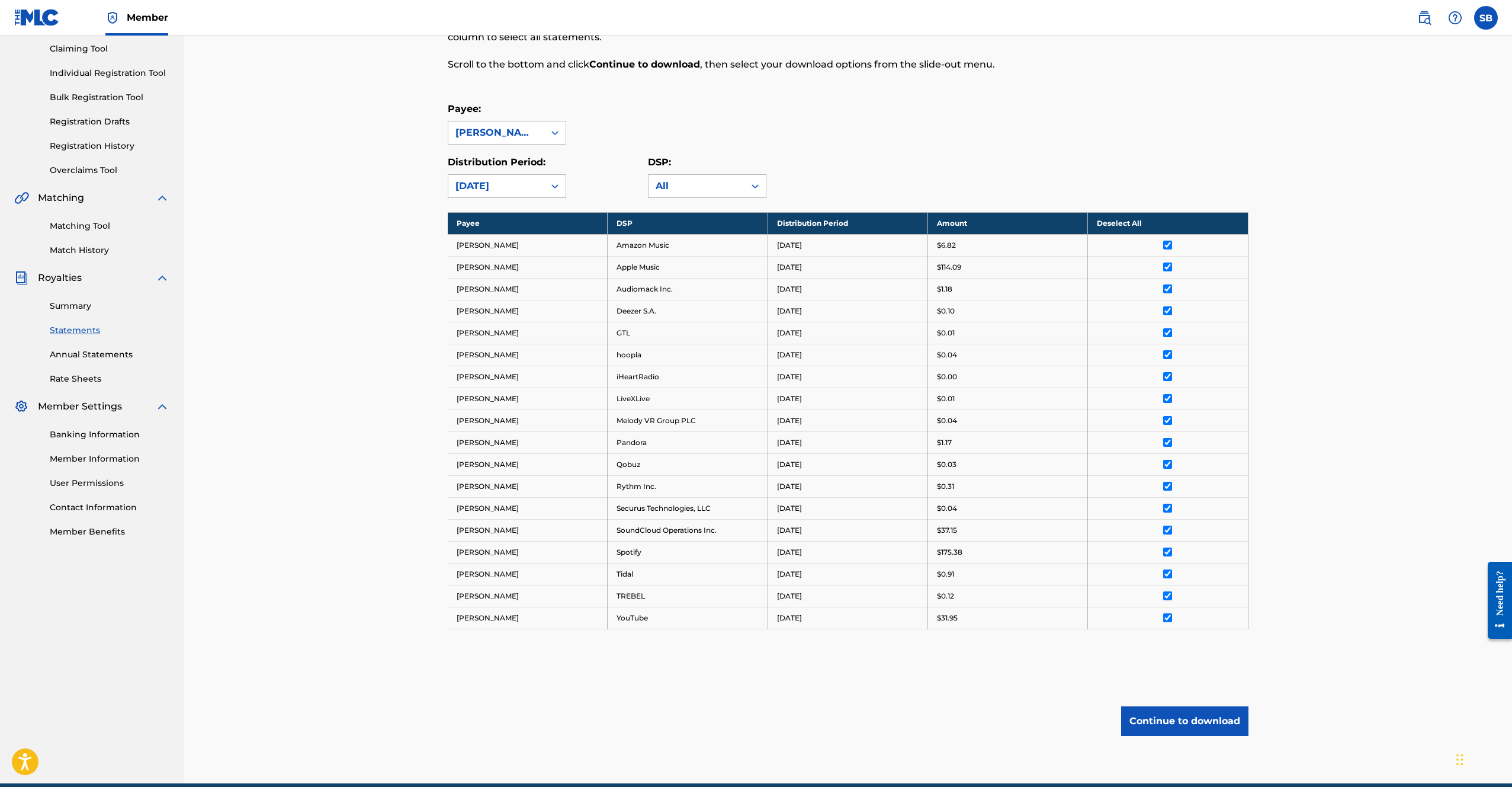
scroll to position [106, 0]
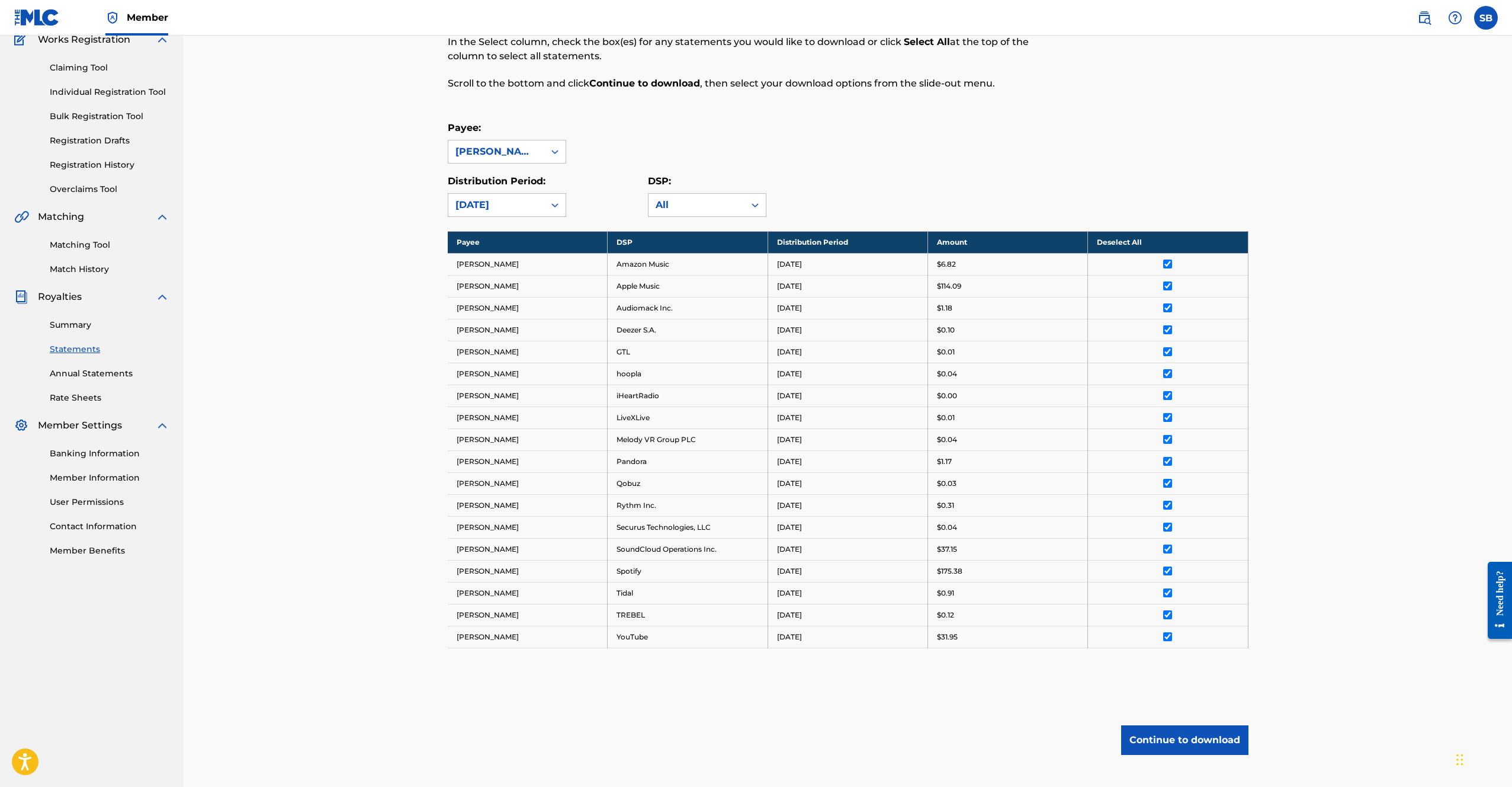
click at [101, 319] on link "Summary" at bounding box center [109, 325] width 119 height 12
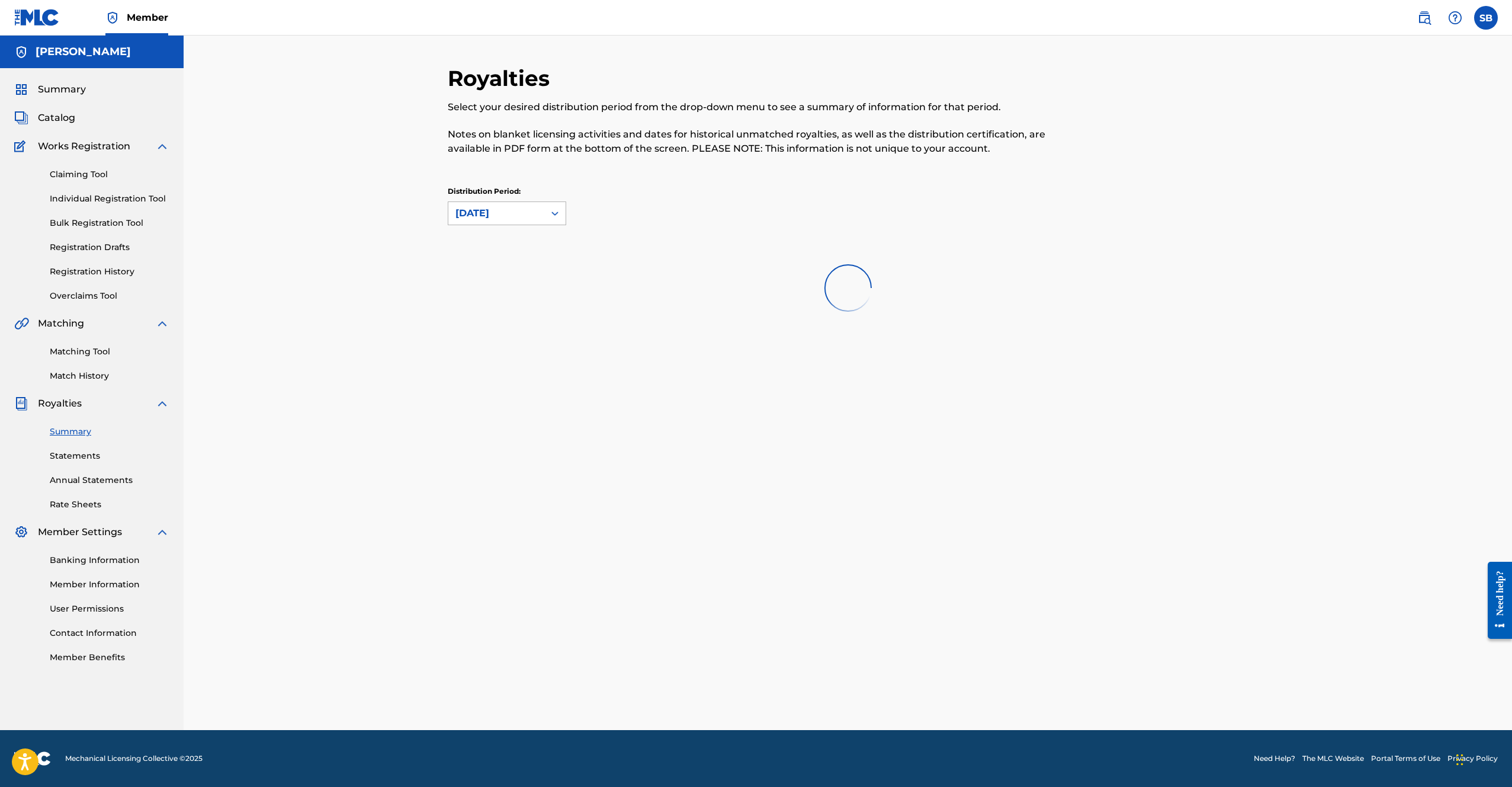
click at [537, 218] on div "[DATE]" at bounding box center [496, 213] width 81 height 14
click at [546, 215] on div at bounding box center [555, 213] width 21 height 21
click at [745, 189] on div "Distribution Period: August 2025" at bounding box center [848, 206] width 801 height 39
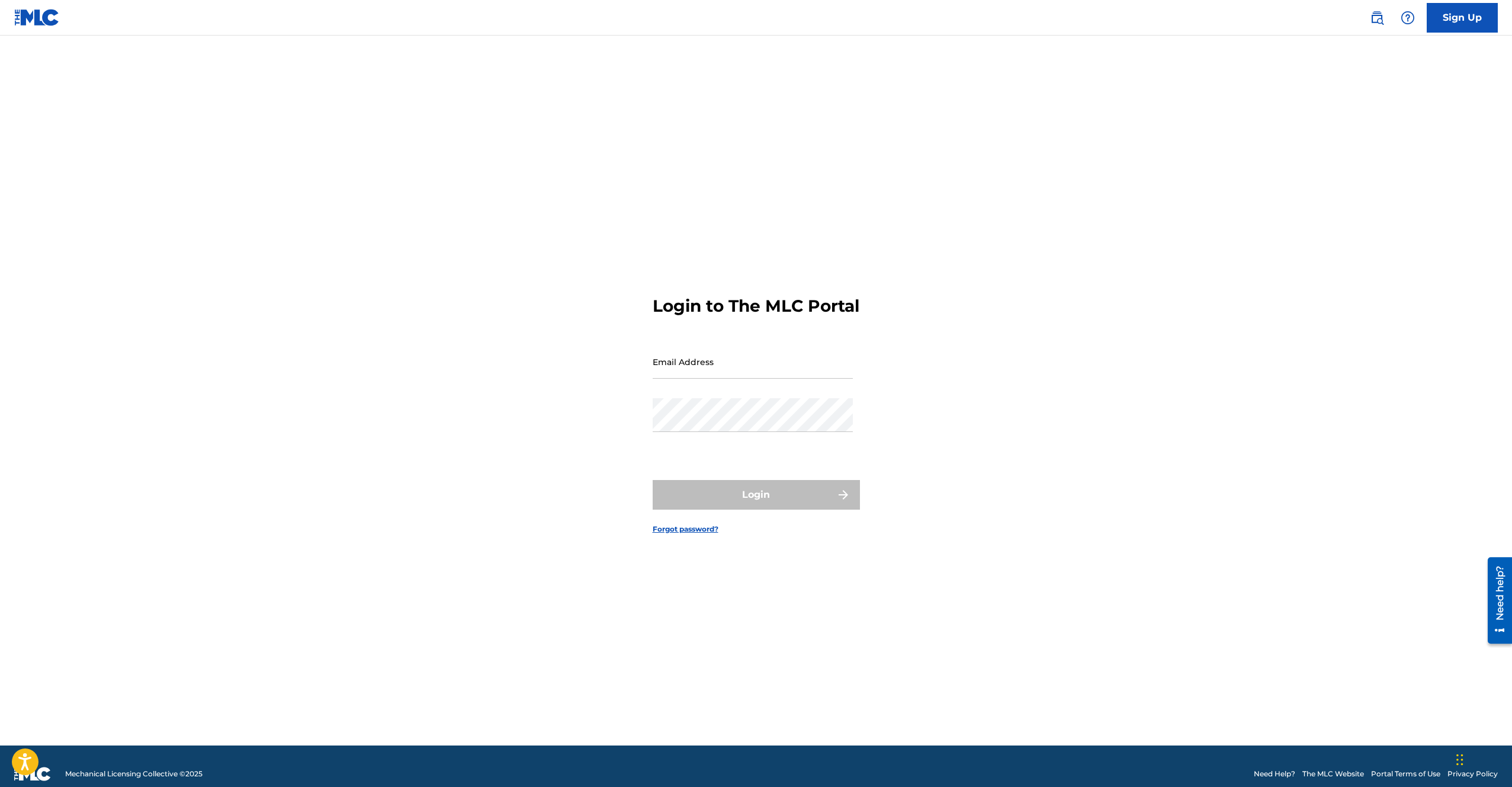
drag, startPoint x: 442, startPoint y: 243, endPoint x: 647, endPoint y: 355, distance: 233.6
click at [445, 244] on div "Login to The MLC Portal Email Address Password Login Forgot password?" at bounding box center [756, 405] width 829 height 680
click at [696, 369] on input "Email Address" at bounding box center [753, 362] width 200 height 34
type input "[EMAIL_ADDRESS][DOMAIN_NAME]"
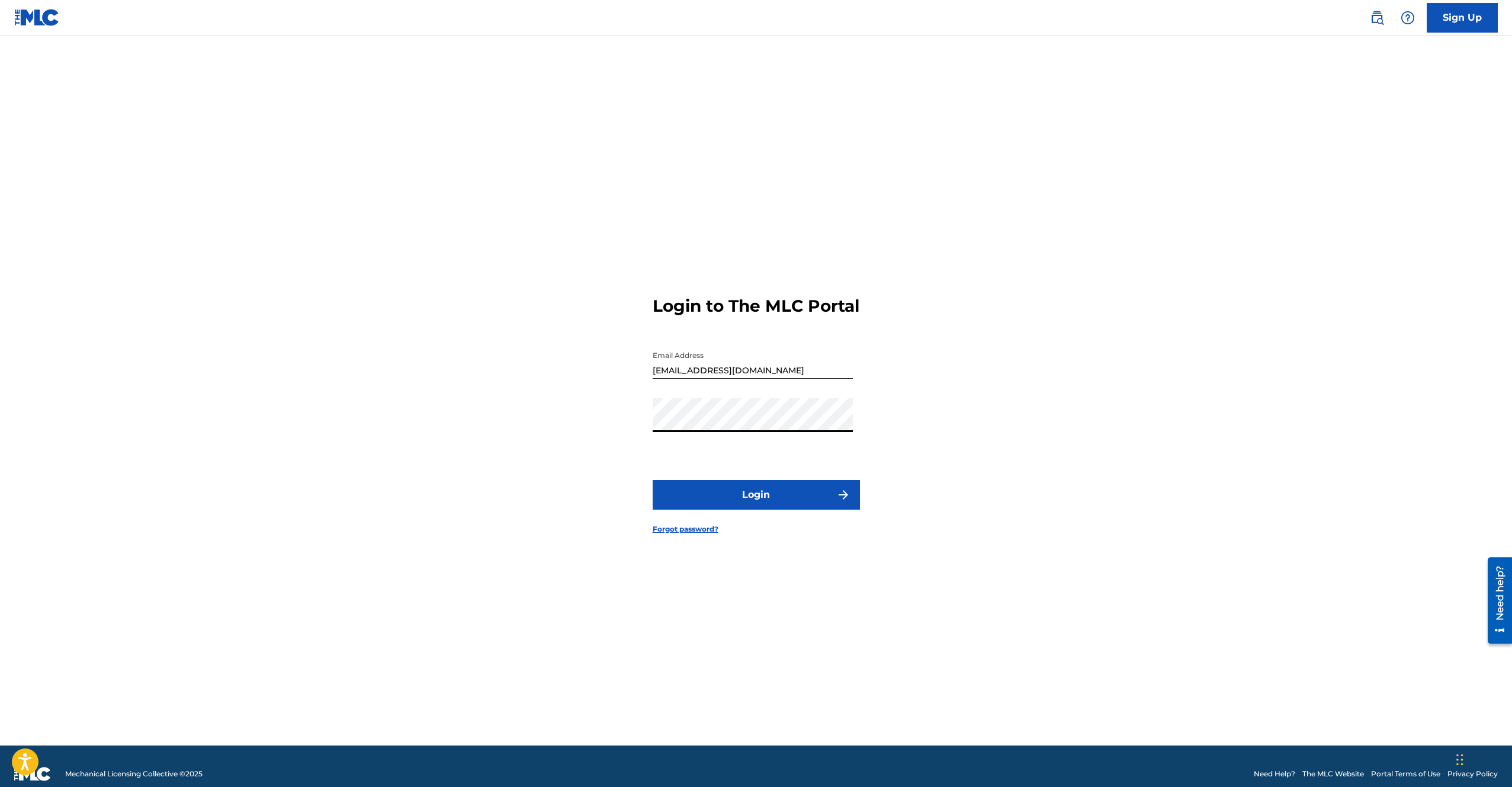
click at [652, 480] on button "Login" at bounding box center [756, 494] width 207 height 29
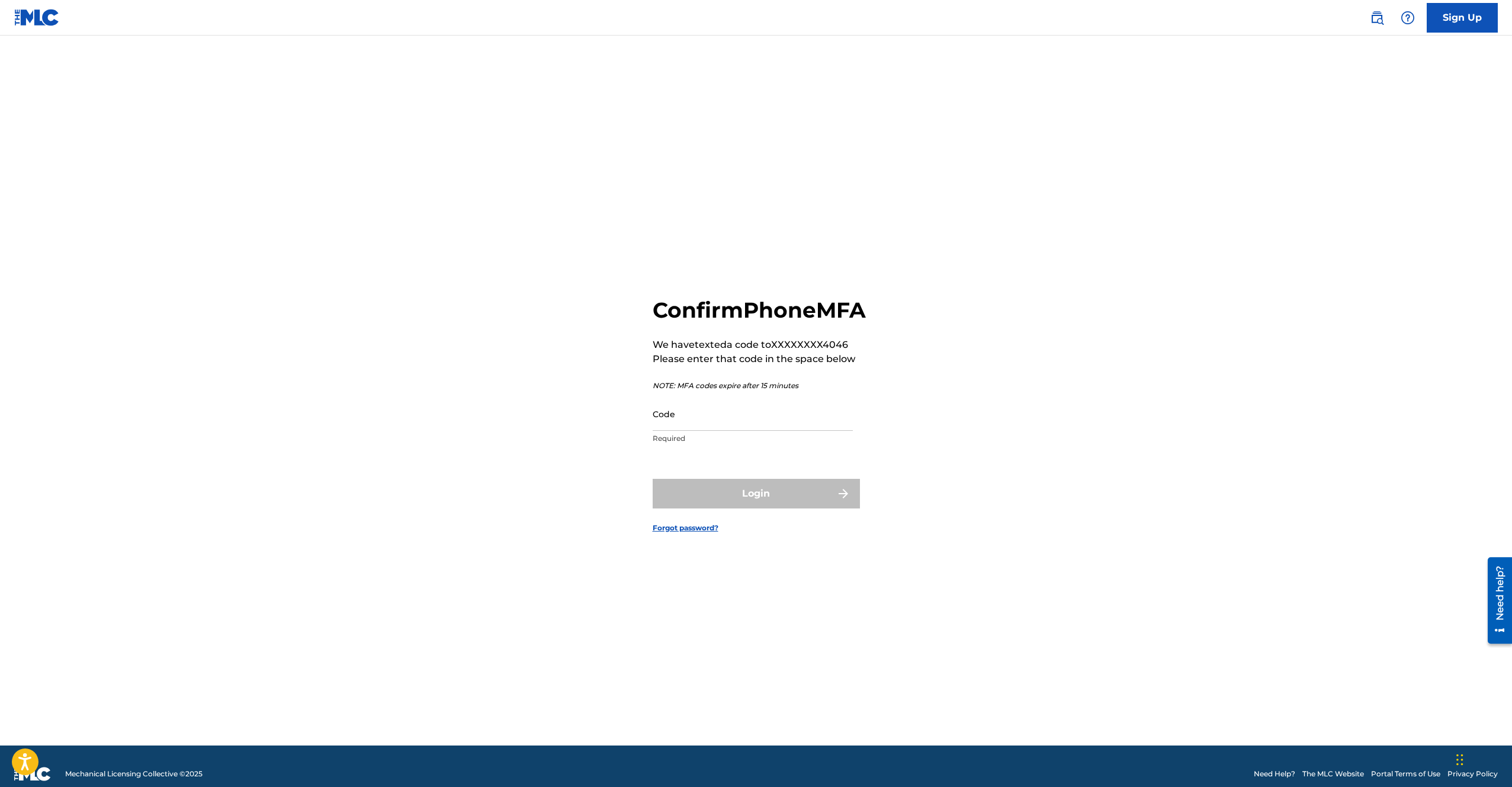
click at [740, 431] on input "Code" at bounding box center [753, 414] width 200 height 34
type input "941545"
click at [652, 479] on button "Login" at bounding box center [756, 494] width 207 height 29
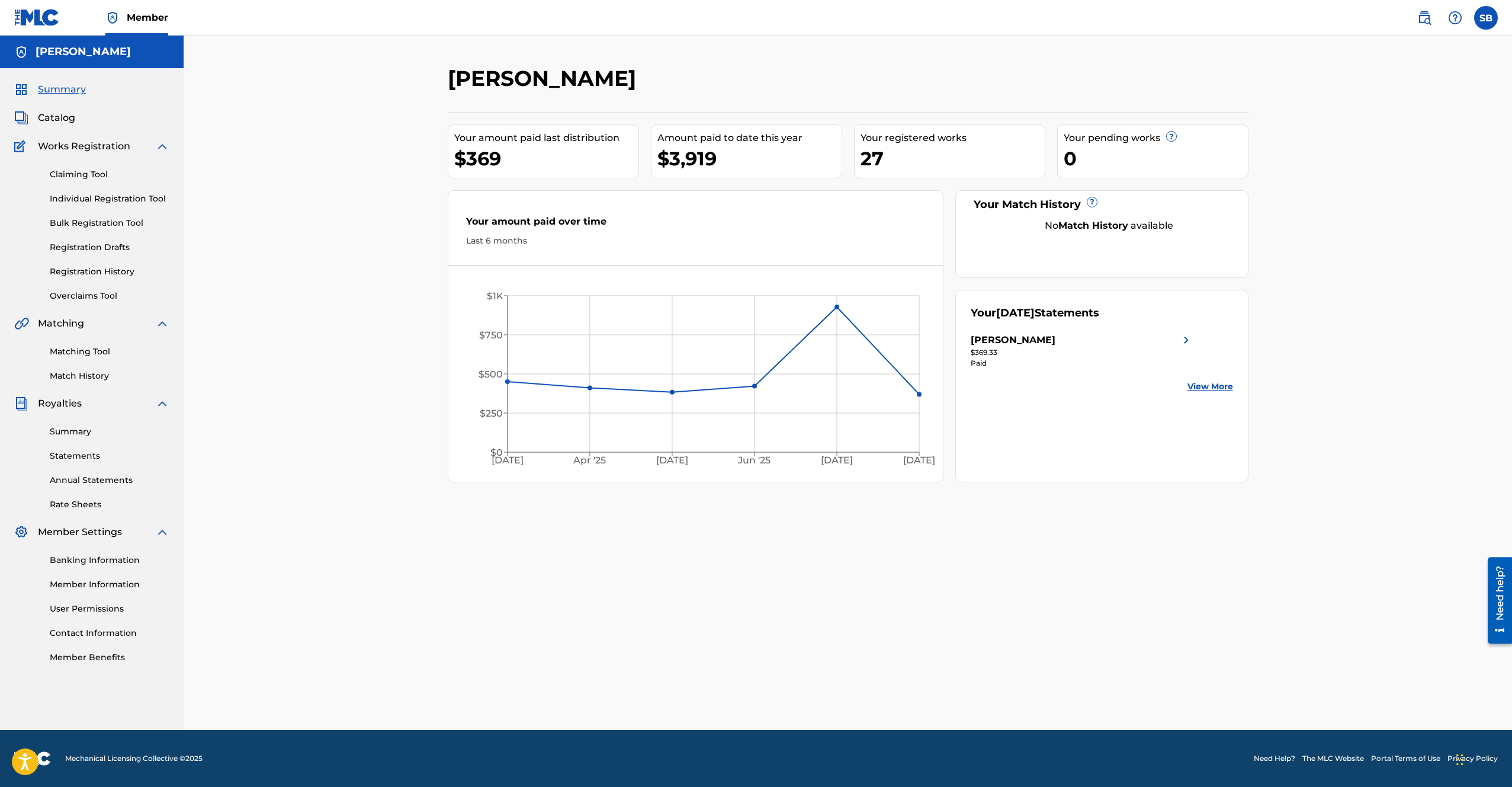
click at [87, 436] on link "Summary" at bounding box center [109, 432] width 119 height 12
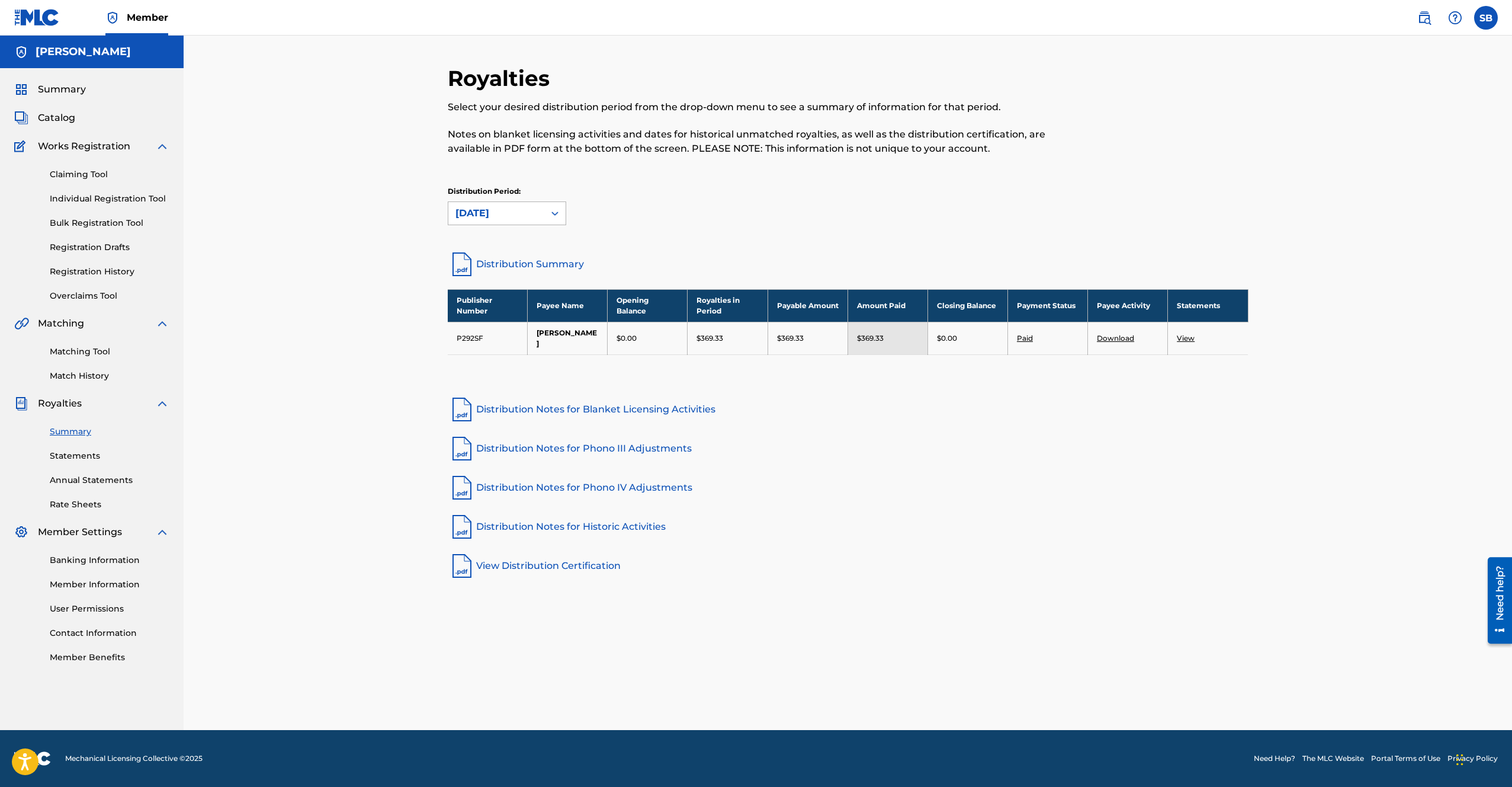
click at [535, 215] on div "[DATE]" at bounding box center [496, 213] width 81 height 14
click at [490, 267] on div "[DATE]" at bounding box center [507, 269] width 117 height 29
click at [535, 258] on link "Distribution Summary" at bounding box center [848, 264] width 801 height 29
click at [503, 220] on div "[DATE]" at bounding box center [497, 213] width 96 height 23
click at [503, 251] on div "[DATE]" at bounding box center [507, 240] width 117 height 29
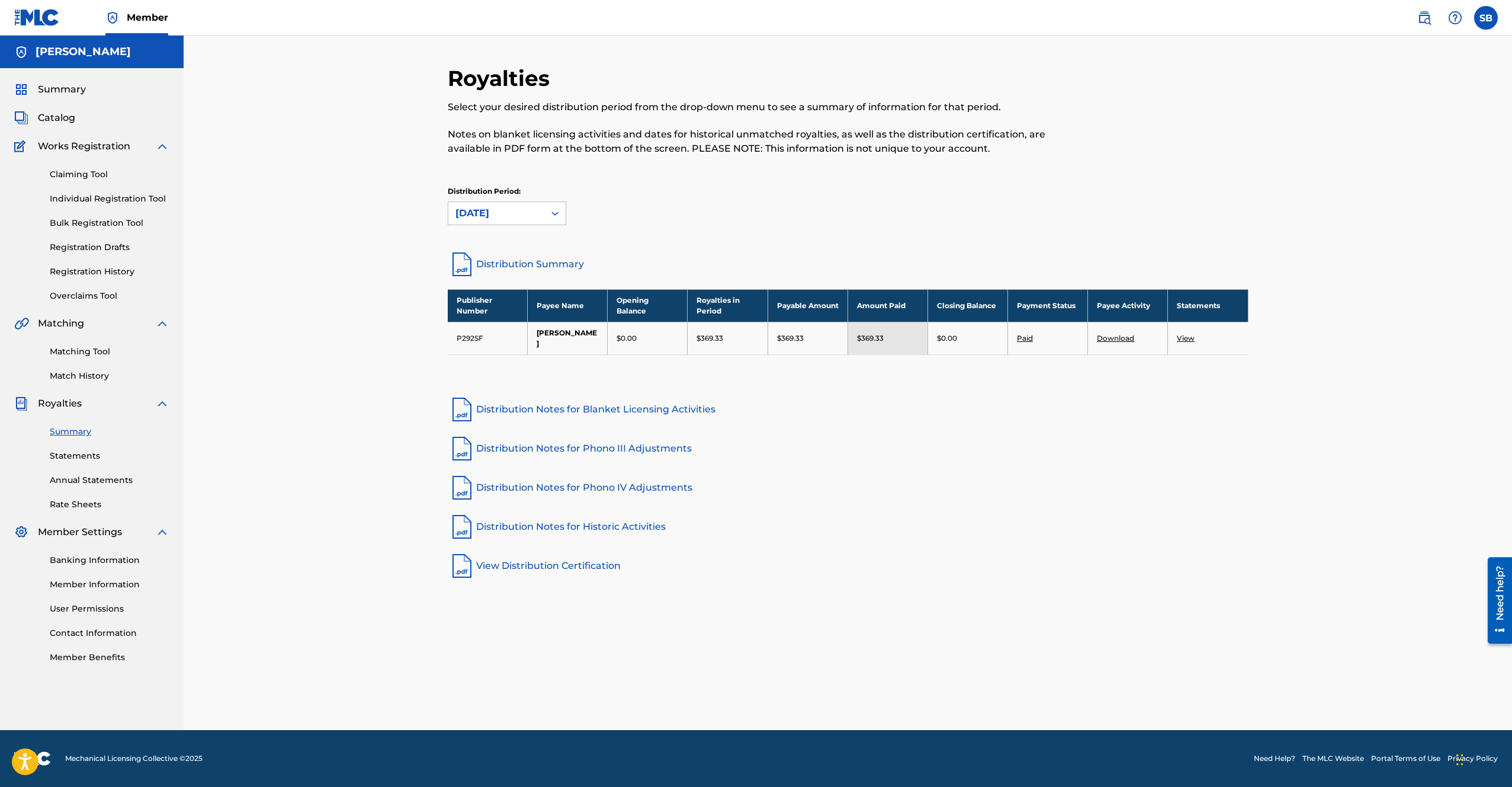
click at [510, 262] on link "Distribution Summary" at bounding box center [848, 264] width 801 height 29
